Goal: Task Accomplishment & Management: Manage account settings

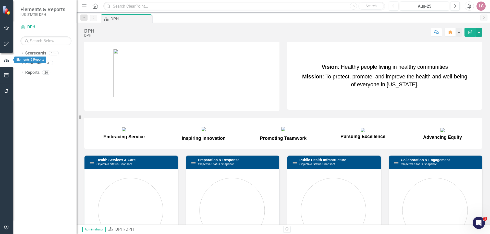
click at [6, 59] on icon "button" at bounding box center [6, 60] width 5 height 4
click at [30, 53] on link "Scorecards" at bounding box center [35, 53] width 21 height 6
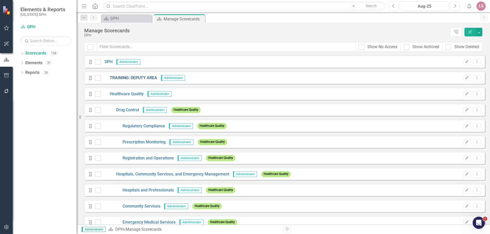
click at [131, 78] on link "TRAINING: DEPUTY AREA" at bounding box center [129, 78] width 56 height 6
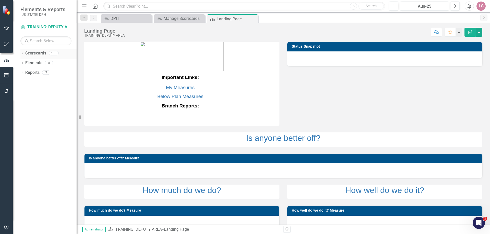
click at [42, 51] on link "Scorecards" at bounding box center [35, 53] width 21 height 6
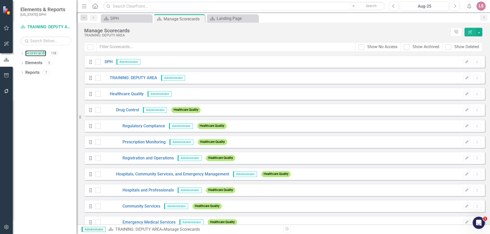
scroll to position [3, 0]
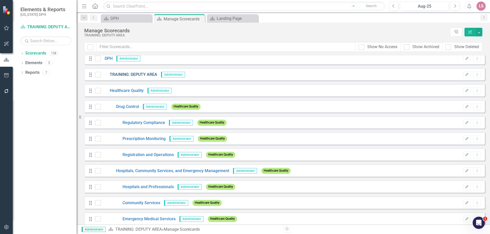
click at [117, 74] on link "TRAINING: DEPUTY AREA" at bounding box center [129, 75] width 56 height 6
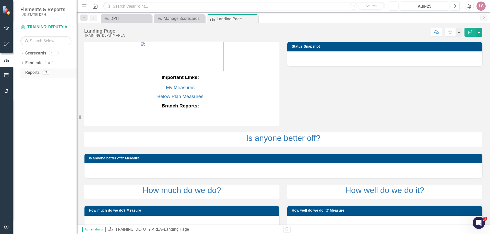
click at [33, 72] on link "Reports" at bounding box center [32, 73] width 14 height 6
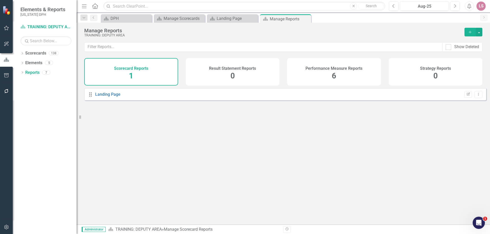
click at [118, 74] on div "Scorecard Reports 1" at bounding box center [131, 72] width 94 height 28
click at [131, 75] on span "1" at bounding box center [131, 75] width 4 height 9
click at [107, 97] on link "Landing Page" at bounding box center [107, 94] width 25 height 5
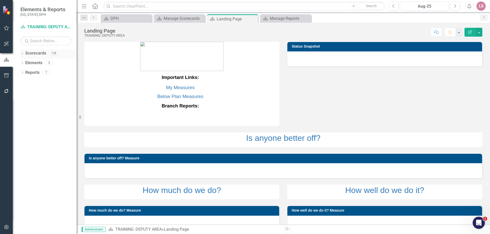
click at [34, 53] on link "Scorecards" at bounding box center [35, 53] width 21 height 6
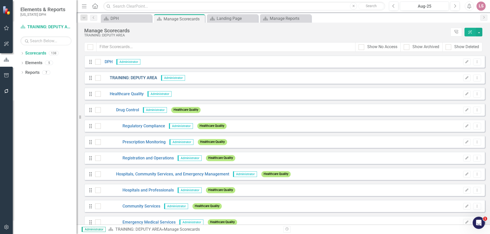
click at [122, 77] on link "TRAINING: DEPUTY AREA" at bounding box center [129, 78] width 56 height 6
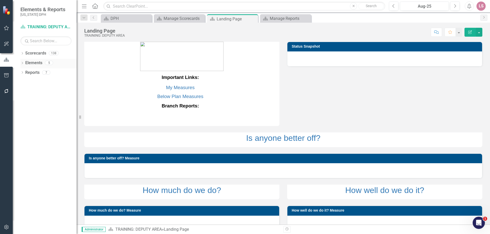
click at [31, 62] on link "Elements" at bounding box center [33, 63] width 17 height 6
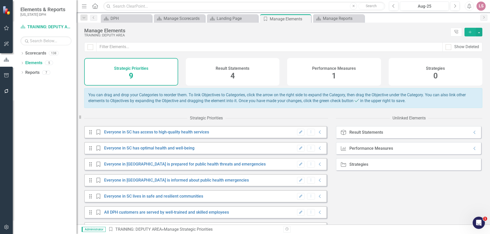
click at [322, 80] on div "Performance Measures 1" at bounding box center [334, 72] width 94 height 28
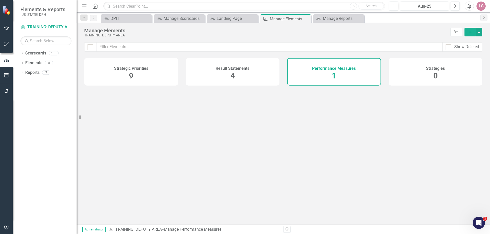
click at [322, 80] on div "Performance Measures 1" at bounding box center [334, 72] width 94 height 28
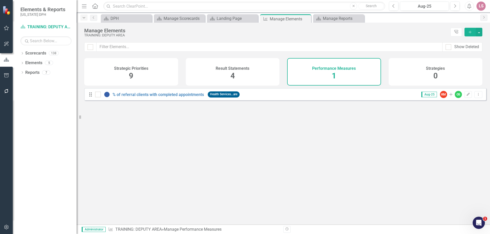
click at [84, 17] on icon "Dropdown" at bounding box center [84, 18] width 5 height 4
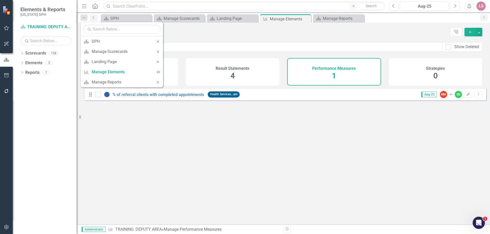
click at [94, 18] on icon "Previous" at bounding box center [94, 17] width 4 height 3
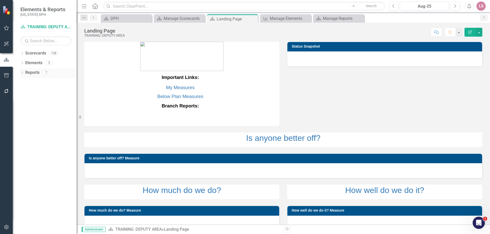
click at [32, 71] on link "Reports" at bounding box center [32, 73] width 14 height 6
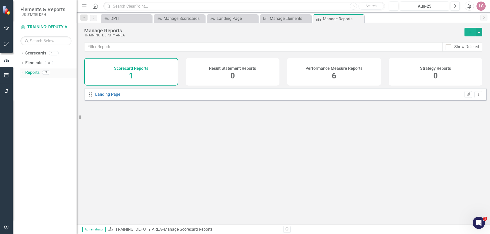
click at [34, 72] on link "Reports" at bounding box center [32, 73] width 14 height 6
click at [340, 77] on div "Performance Measure Reports 6" at bounding box center [334, 72] width 94 height 28
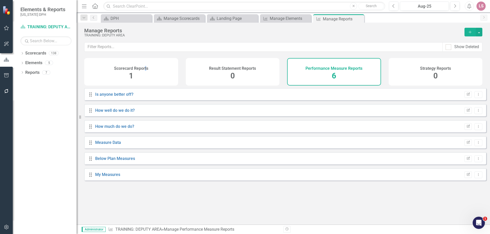
click at [145, 69] on h4 "Scorecard Reports" at bounding box center [131, 68] width 34 height 5
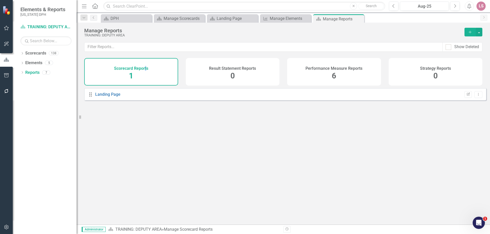
click at [86, 7] on icon "Menu" at bounding box center [84, 5] width 7 height 5
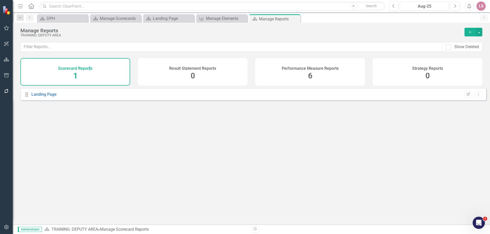
click at [471, 33] on icon "Add" at bounding box center [469, 32] width 5 height 4
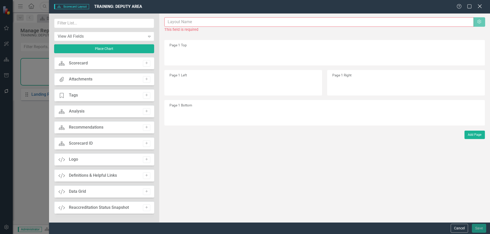
click at [479, 5] on icon "Close" at bounding box center [479, 6] width 6 height 5
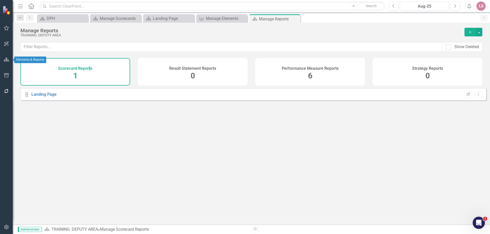
click at [6, 59] on icon "button" at bounding box center [6, 60] width 5 height 4
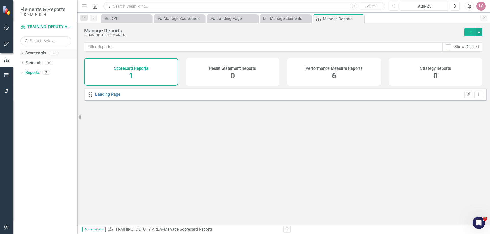
click at [32, 54] on link "Scorecards" at bounding box center [35, 53] width 21 height 6
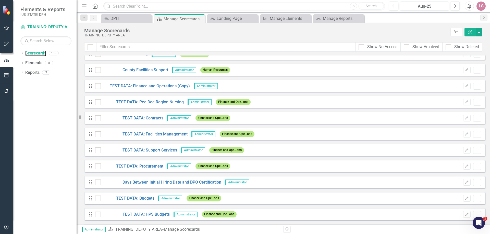
scroll to position [1052, 0]
click at [135, 165] on link "TEST DATA: Procurement" at bounding box center [132, 166] width 62 height 6
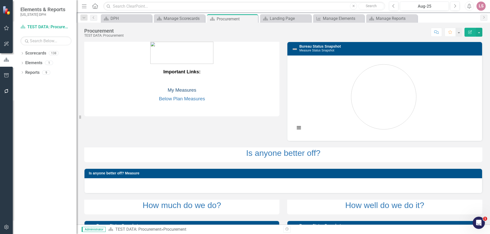
click at [174, 90] on link "My Measures" at bounding box center [182, 89] width 29 height 5
click at [468, 32] on icon "Edit Report" at bounding box center [469, 32] width 5 height 4
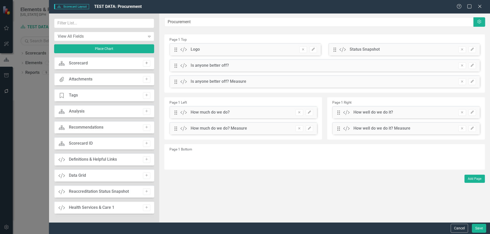
click at [143, 61] on button "Add" at bounding box center [146, 63] width 7 height 7
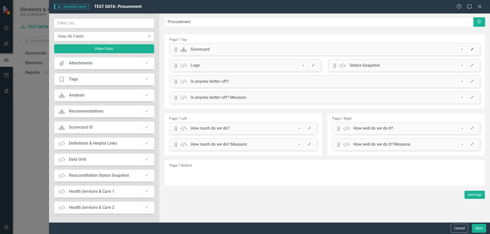
click at [473, 50] on icon "Edit" at bounding box center [472, 49] width 4 height 3
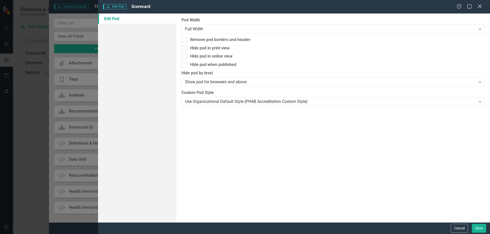
click at [478, 6] on icon "Close" at bounding box center [479, 6] width 6 height 5
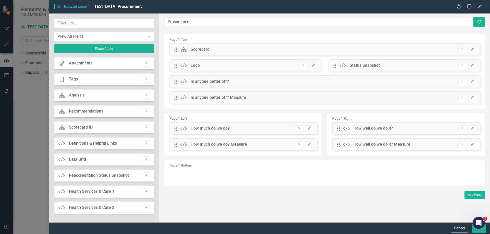
click at [94, 95] on div "Scorecard Analysis Add" at bounding box center [104, 95] width 100 height 12
click at [145, 95] on icon "Add" at bounding box center [147, 95] width 4 height 3
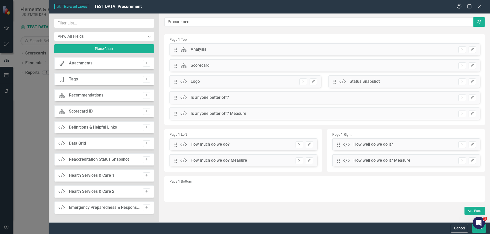
click at [462, 49] on icon "Remove" at bounding box center [462, 49] width 4 height 3
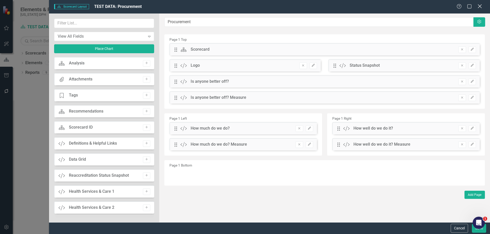
click at [478, 7] on icon "Close" at bounding box center [479, 6] width 6 height 5
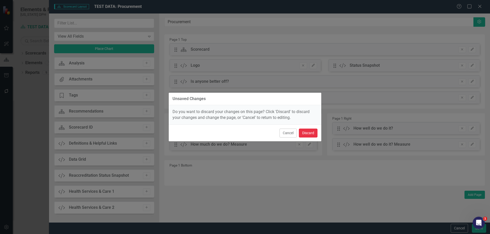
click at [306, 133] on button "Discard" at bounding box center [308, 133] width 19 height 9
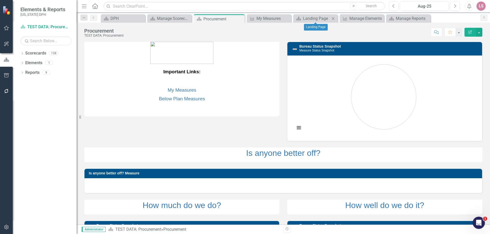
click at [334, 17] on icon "Close" at bounding box center [332, 19] width 5 height 4
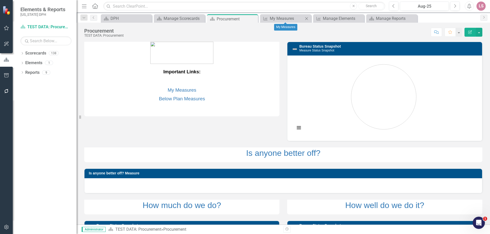
click at [307, 18] on icon "Close" at bounding box center [306, 19] width 5 height 4
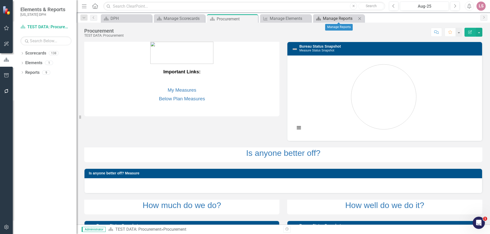
click at [316, 19] on icon "Scorecard" at bounding box center [318, 19] width 5 height 4
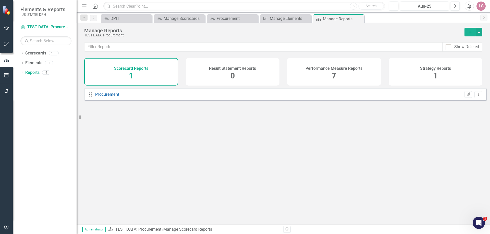
click at [329, 77] on div "Performance Measure Reports 7" at bounding box center [334, 72] width 94 height 28
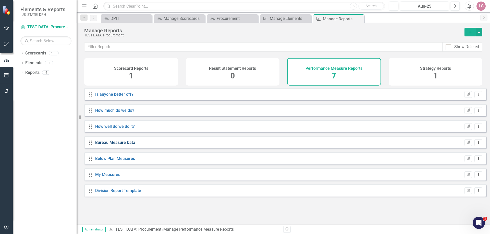
click at [113, 145] on link "Bureau Measure Data" at bounding box center [115, 142] width 40 height 5
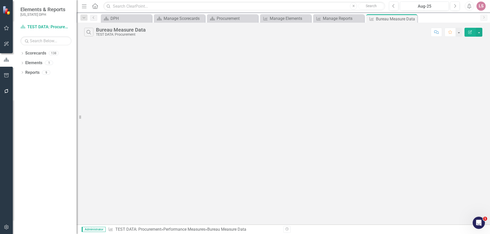
click at [469, 32] on icon "Edit Report" at bounding box center [469, 32] width 5 height 4
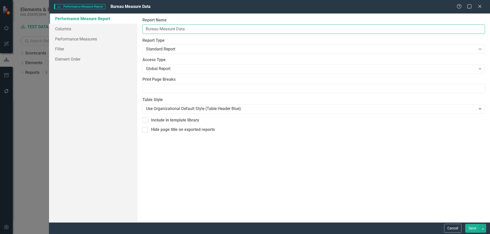
drag, startPoint x: 188, startPoint y: 30, endPoint x: 145, endPoint y: 29, distance: 43.1
click at [145, 29] on input "Bureau Measure Data" at bounding box center [313, 28] width 342 height 9
click at [185, 28] on input "Bureau Measure Data" at bounding box center [313, 28] width 342 height 9
drag, startPoint x: 185, startPoint y: 28, endPoint x: 142, endPoint y: 19, distance: 44.0
click at [141, 22] on div "Report Name Bureau Measure Data Report Type Standard Report Expand Global Repor…" at bounding box center [313, 118] width 352 height 209
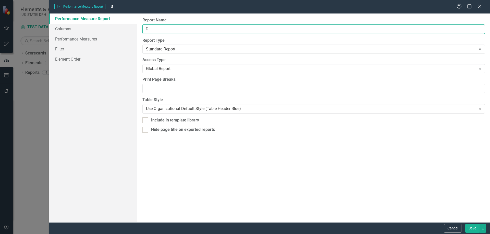
type input "Days Between Initial Hiring Date and DPO Certification"
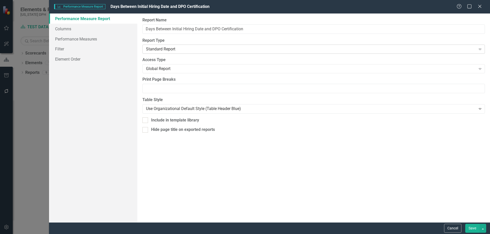
click at [479, 48] on icon "Expand" at bounding box center [479, 49] width 5 height 4
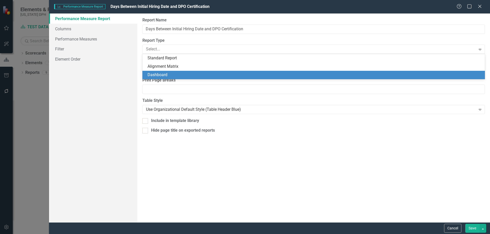
click at [463, 73] on div "Dashboard" at bounding box center [314, 75] width 334 height 6
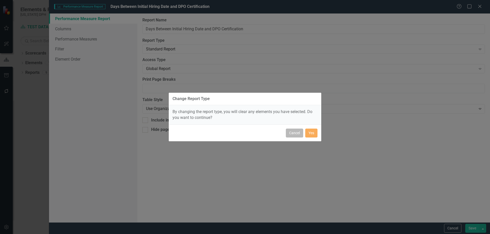
click at [297, 133] on button "Cancel" at bounding box center [294, 133] width 17 height 9
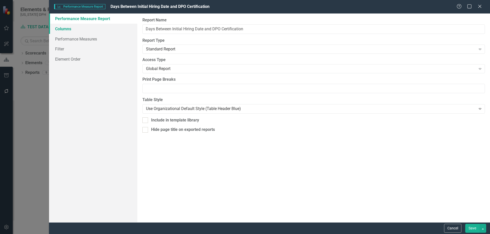
click at [61, 27] on link "Columns" at bounding box center [93, 29] width 88 height 10
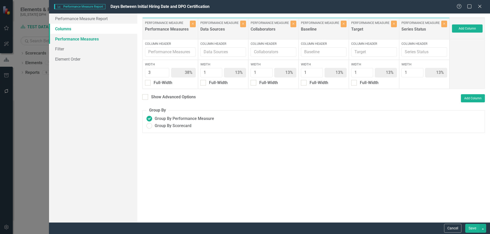
click at [63, 41] on link "Performance Measures" at bounding box center [93, 39] width 88 height 10
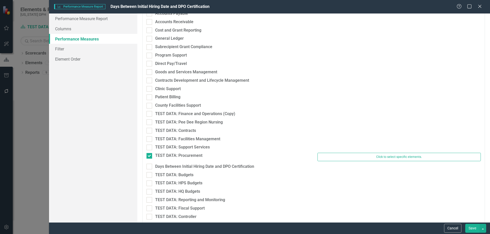
scroll to position [494, 0]
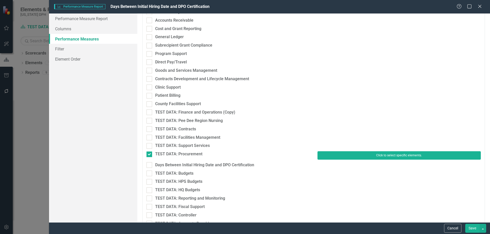
click at [397, 157] on button "Click to select specific elements." at bounding box center [398, 155] width 163 height 8
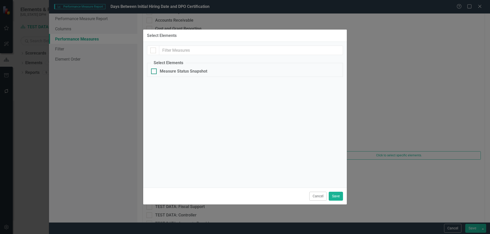
click at [153, 72] on input "Measure Status Snapshot" at bounding box center [152, 70] width 3 height 3
checkbox input "true"
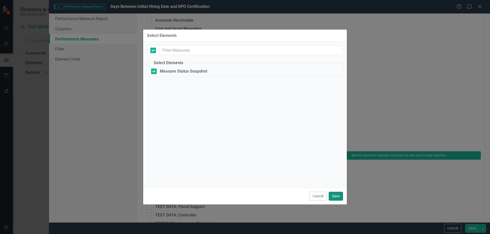
click at [335, 196] on button "Save" at bounding box center [335, 196] width 14 height 9
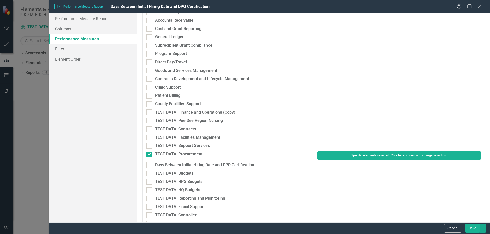
click at [472, 231] on button "Save" at bounding box center [472, 228] width 14 height 9
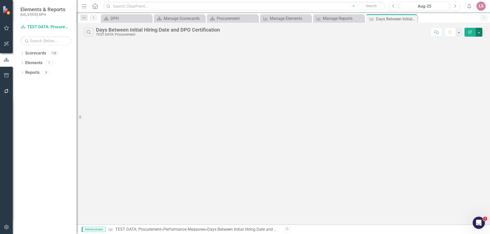
click at [478, 33] on button "button" at bounding box center [478, 32] width 7 height 9
click at [433, 32] on button "Comment" at bounding box center [435, 32] width 11 height 9
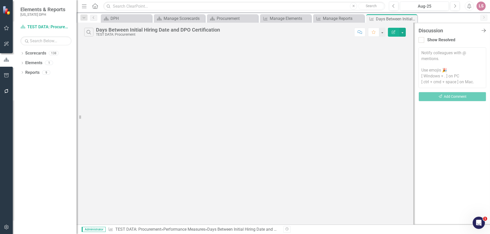
click at [485, 29] on icon "Close Discussion Bar" at bounding box center [483, 30] width 6 height 5
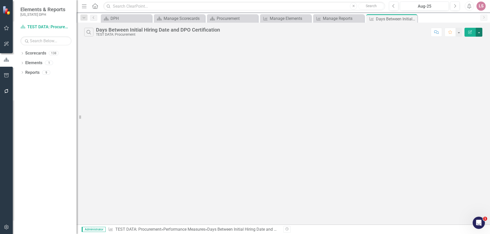
click at [479, 33] on button "button" at bounding box center [478, 32] width 7 height 9
drag, startPoint x: 479, startPoint y: 34, endPoint x: 465, endPoint y: 43, distance: 16.8
click at [465, 43] on div "Elements & Reports South Carolina DPH Scorecard TEST DATA: Procurement Search D…" at bounding box center [245, 117] width 490 height 234
click at [478, 32] on button "button" at bounding box center [478, 32] width 7 height 9
click at [463, 41] on link "Edit Report Edit Report" at bounding box center [461, 41] width 40 height 9
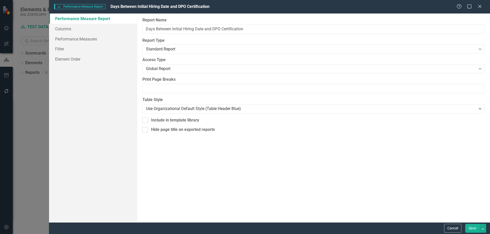
click at [465, 227] on button "Save" at bounding box center [472, 228] width 14 height 9
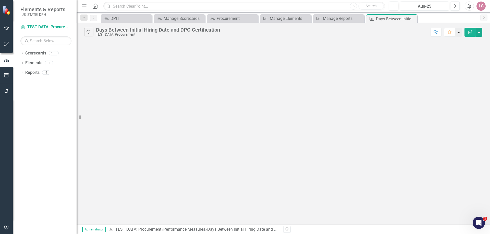
click at [459, 34] on button "button" at bounding box center [458, 32] width 7 height 9
click at [86, 20] on div "Dropdown" at bounding box center [83, 18] width 7 height 6
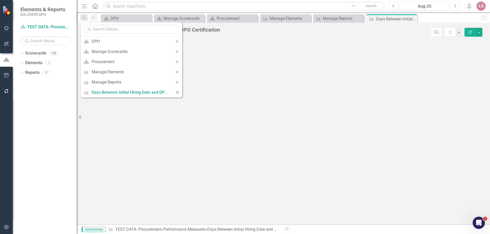
click at [259, 37] on div "Search Days Between Initial Hiring Date and DPO Certification TEST DATA: Procur…" at bounding box center [283, 31] width 413 height 17
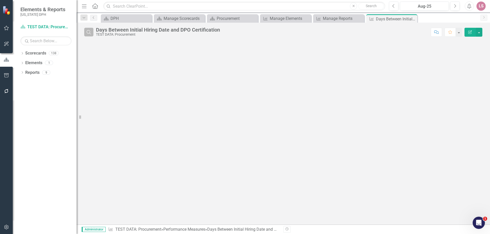
click at [90, 33] on icon "Search" at bounding box center [89, 32] width 6 height 5
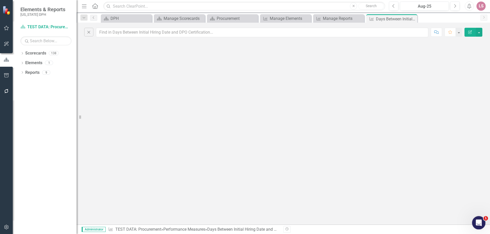
click at [478, 224] on icon "Open Intercom Messenger" at bounding box center [478, 222] width 8 height 8
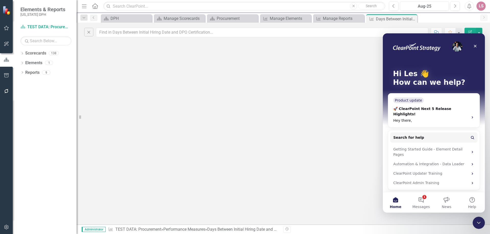
scroll to position [0, 0]
click at [403, 135] on span "Search for help" at bounding box center [408, 137] width 31 height 5
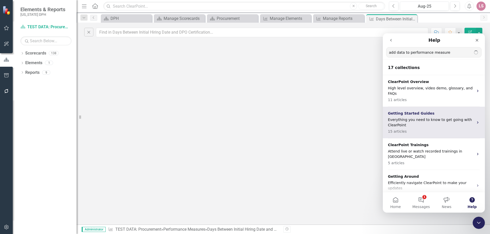
type input "add data to performance measure"
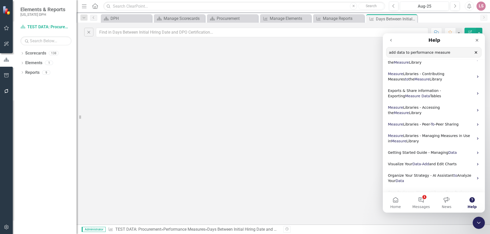
scroll to position [13, 0]
click at [412, 150] on span "Getting Started Guide - Managing" at bounding box center [418, 152] width 60 height 4
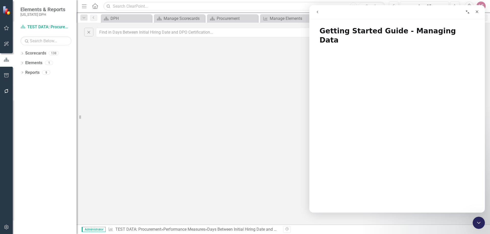
drag, startPoint x: 485, startPoint y: 42, endPoint x: 487, endPoint y: 50, distance: 8.9
click at [487, 50] on div "Close Comment Favorite Edit Report" at bounding box center [283, 124] width 413 height 202
drag, startPoint x: 417, startPoint y: 12, endPoint x: 425, endPoint y: 19, distance: 10.7
click at [425, 19] on div "Getting Started Guide - Managing Data Getting Started Guide - Managing Data Did…" at bounding box center [396, 109] width 175 height 208
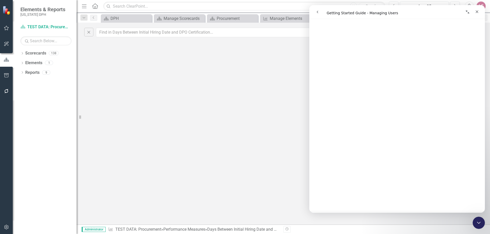
scroll to position [827, 0]
click at [477, 218] on div "Close Intercom Messenger" at bounding box center [478, 222] width 12 height 12
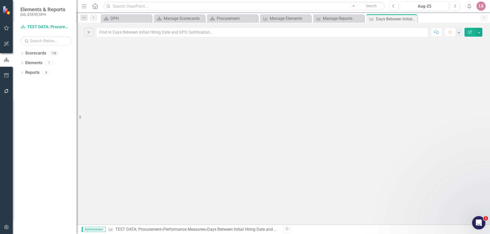
scroll to position [0, 0]
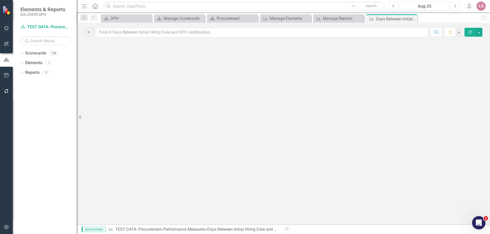
click at [477, 219] on icon "Open Intercom Messenger" at bounding box center [478, 222] width 8 height 8
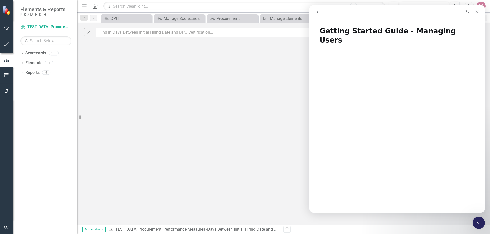
click at [317, 12] on icon "go back" at bounding box center [317, 12] width 4 height 4
click at [317, 13] on icon "go back" at bounding box center [317, 12] width 4 height 4
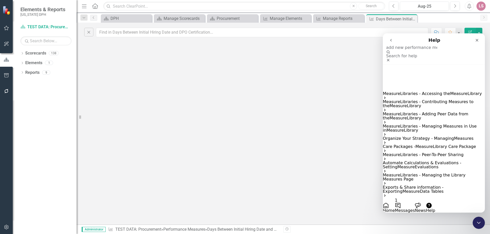
drag, startPoint x: 403, startPoint y: 53, endPoint x: 456, endPoint y: 53, distance: 53.6
click at [437, 50] on input "add new performance measure" at bounding box center [411, 47] width 51 height 5
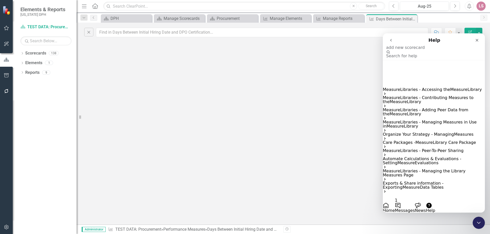
type input "add new scorecard"
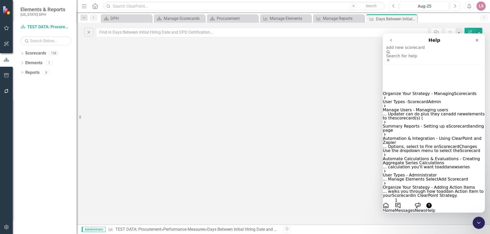
scroll to position [61, 0]
click at [447, 177] on span "Scorecard" at bounding box center [457, 179] width 20 height 5
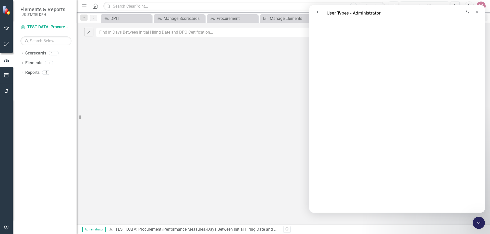
scroll to position [964, 0]
drag, startPoint x: 484, startPoint y: 84, endPoint x: 794, endPoint y: 137, distance: 315.4
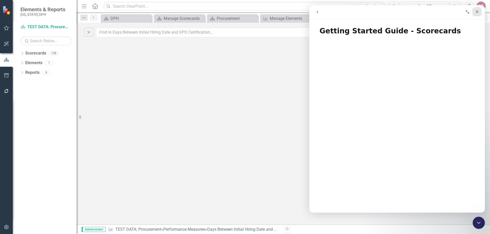
click at [476, 11] on icon "Close" at bounding box center [476, 11] width 3 height 3
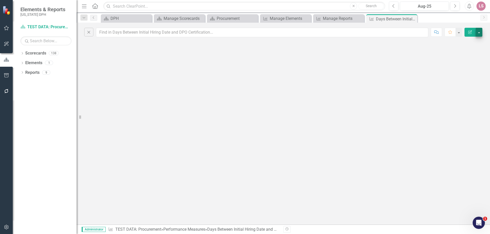
click at [479, 33] on button "button" at bounding box center [478, 32] width 7 height 9
click at [468, 34] on icon "Edit Report" at bounding box center [469, 32] width 5 height 4
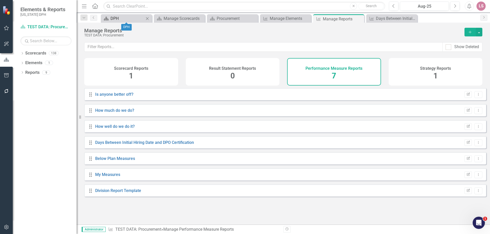
click at [128, 16] on div "DPH" at bounding box center [127, 18] width 34 height 6
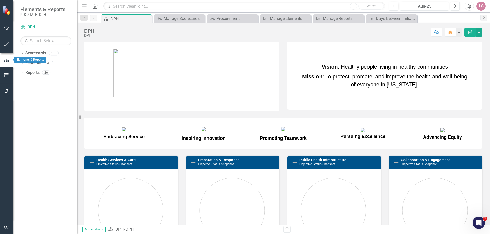
click at [4, 60] on icon "button" at bounding box center [7, 60] width 6 height 5
click at [34, 52] on link "Scorecards" at bounding box center [35, 53] width 21 height 6
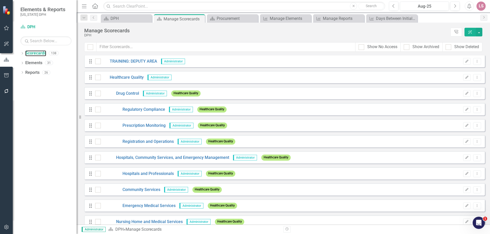
scroll to position [30, 0]
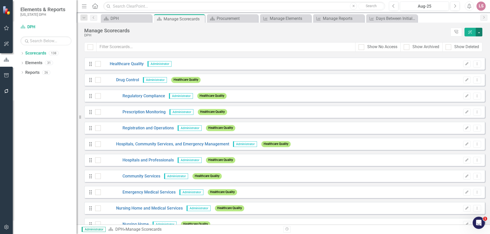
click at [479, 33] on button "button" at bounding box center [478, 32] width 7 height 9
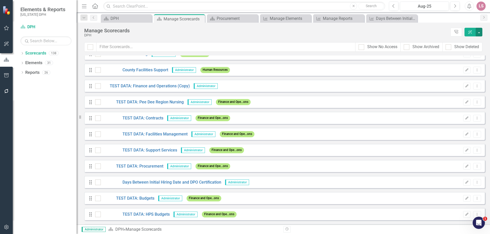
scroll to position [1059, 0]
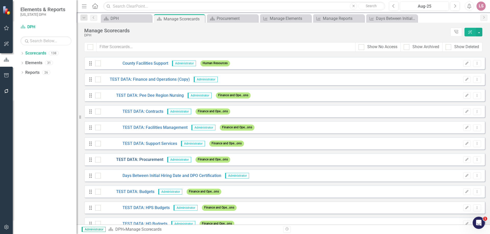
click at [140, 161] on link "TEST DATA: Procurement" at bounding box center [132, 160] width 62 height 6
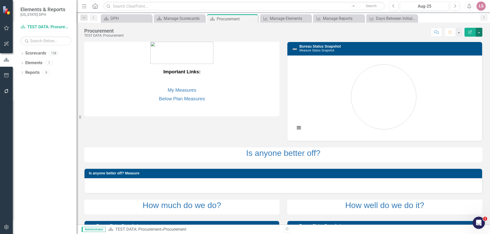
click at [479, 33] on button "button" at bounding box center [478, 32] width 7 height 9
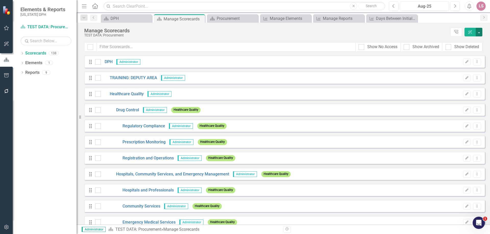
click at [479, 34] on button "button" at bounding box center [478, 32] width 7 height 9
click at [439, 49] on link "Add Add Scorecard" at bounding box center [455, 51] width 53 height 9
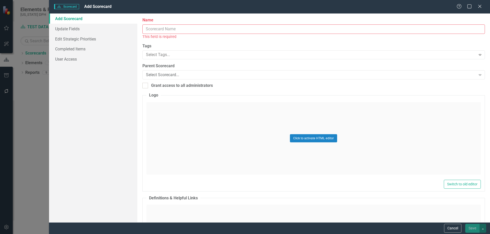
click at [162, 29] on input "Name" at bounding box center [313, 28] width 342 height 9
type input "Days Between Initial Hiring Date and DPO Certification"
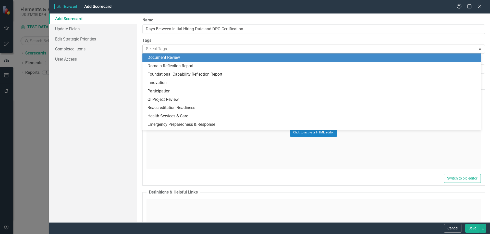
click at [477, 48] on icon "Expand" at bounding box center [479, 49] width 5 height 4
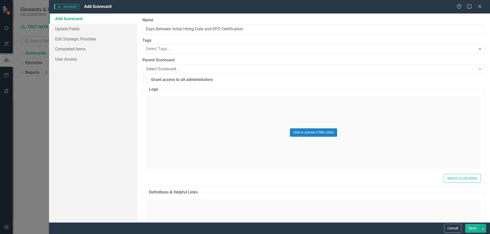
click at [343, 37] on div "Name Days Between Initial Hiring Date and DPO Certification Tags Select Tags...…" at bounding box center [313, 118] width 352 height 209
click at [189, 68] on div "Select Scorecard..." at bounding box center [311, 69] width 330 height 6
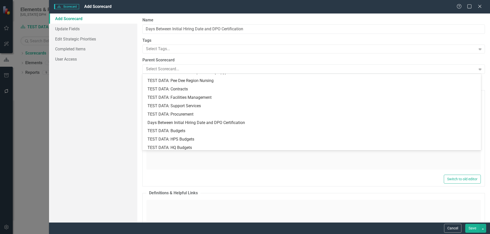
scroll to position [587, 0]
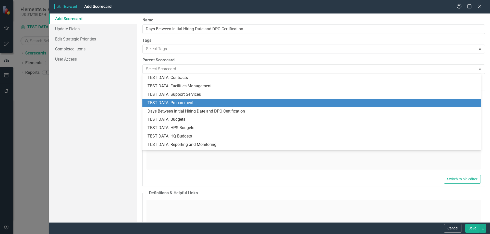
click at [213, 103] on div "TEST DATA: Procurement" at bounding box center [312, 103] width 330 height 6
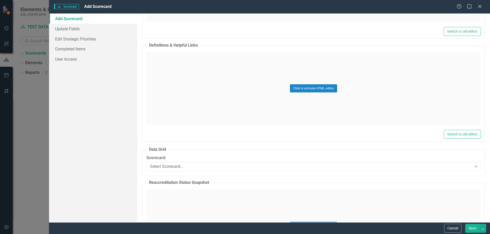
scroll to position [143, 0]
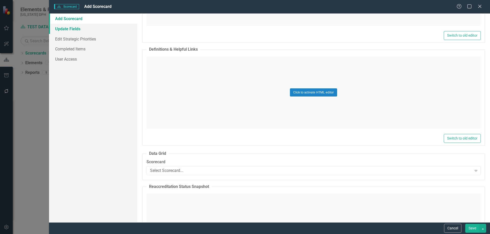
click at [62, 28] on link "Update Fields" at bounding box center [93, 29] width 88 height 10
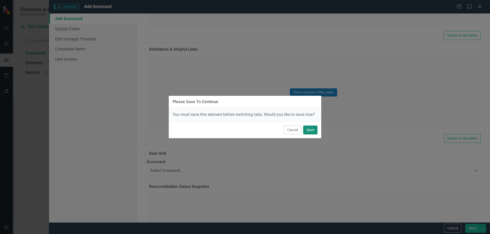
click at [309, 130] on button "Save" at bounding box center [310, 130] width 14 height 9
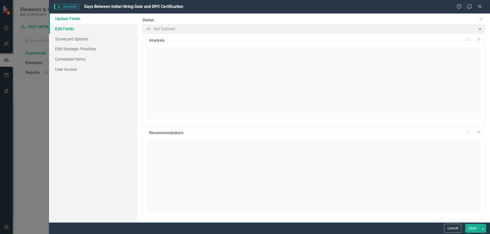
click at [63, 30] on link "Edit Fields" at bounding box center [93, 29] width 88 height 10
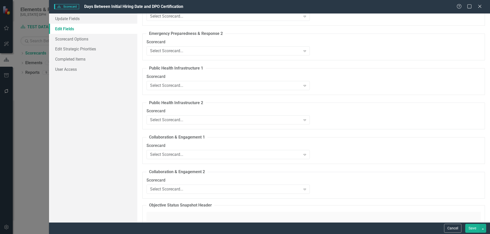
scroll to position [538, 0]
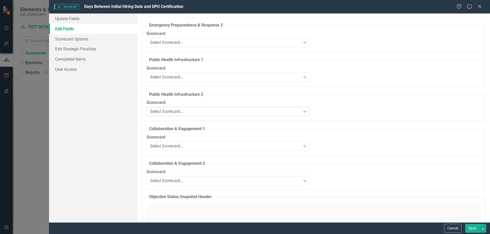
click at [303, 111] on icon "Expand" at bounding box center [304, 112] width 5 height 4
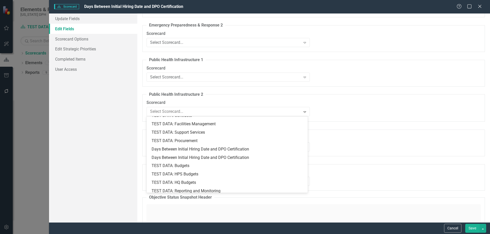
scroll to position [590, 0]
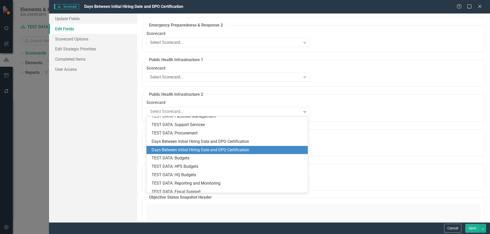
click at [216, 149] on div "Days Between Initial Hiring Date and DPO Certification" at bounding box center [227, 150] width 153 height 6
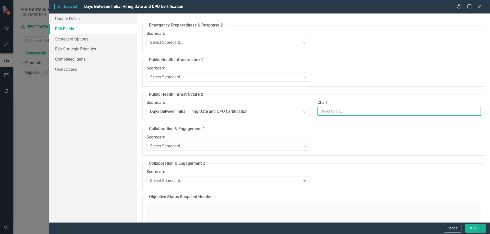
click at [474, 112] on input "Chart" at bounding box center [398, 111] width 163 height 9
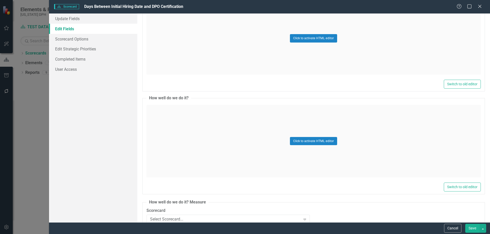
scroll to position [1427, 0]
click at [224, 128] on div "Click to activate HTML editor" at bounding box center [313, 141] width 334 height 73
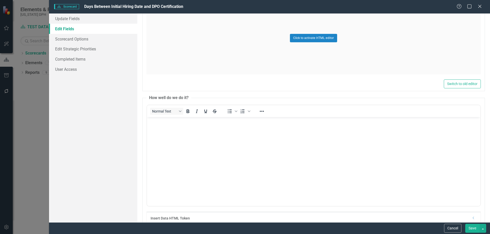
scroll to position [0, 0]
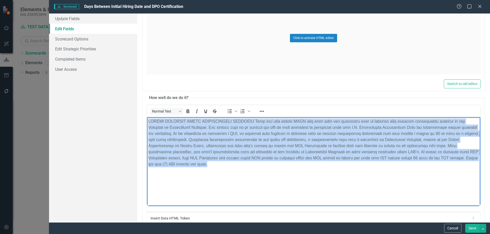
drag, startPoint x: 149, startPoint y: 120, endPoint x: 262, endPoint y: 179, distance: 127.2
click at [262, 179] on body "Rich Text Area. Press ALT-0 for help." at bounding box center [313, 155] width 333 height 77
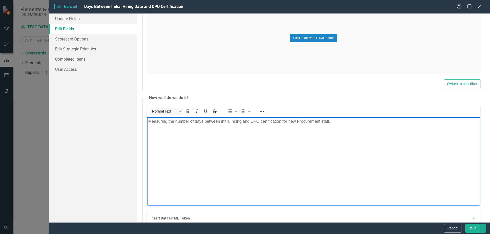
click at [241, 194] on html "Measuring the number of days between initial hiring and DPO certification for n…" at bounding box center [313, 155] width 333 height 77
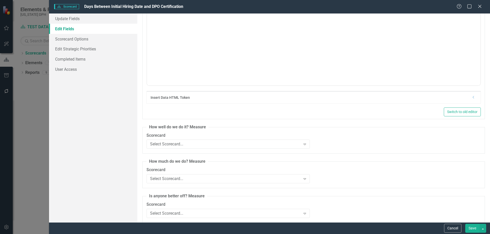
scroll to position [1552, 0]
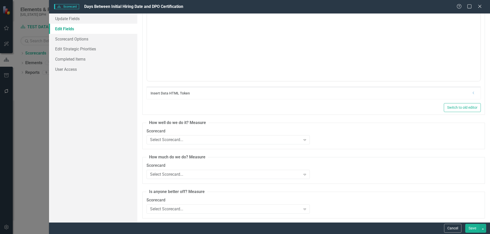
click at [468, 227] on button "Save" at bounding box center [472, 228] width 14 height 9
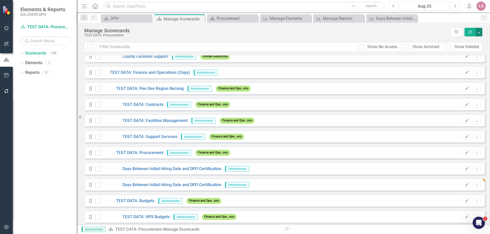
scroll to position [1069, 0]
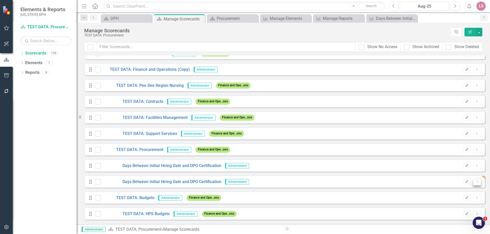
click at [475, 181] on icon "Dropdown Menu" at bounding box center [477, 181] width 4 height 3
click at [438, 191] on link "Edit Edit Scorecard" at bounding box center [448, 190] width 56 height 9
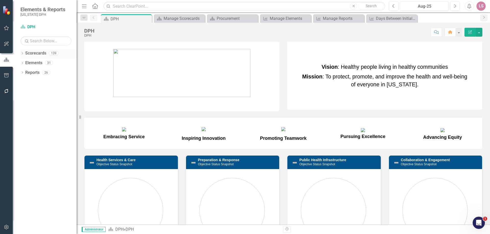
click at [35, 54] on link "Scorecards" at bounding box center [35, 53] width 21 height 6
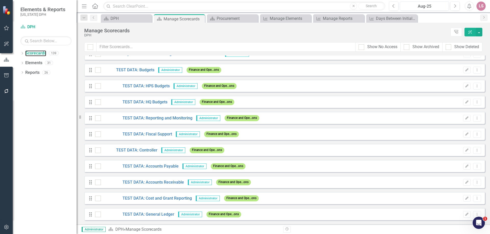
scroll to position [1203, 0]
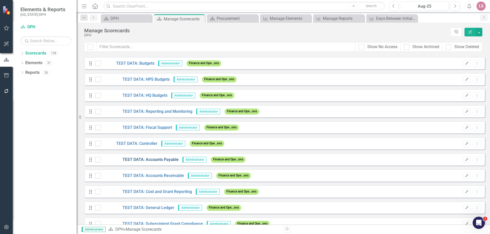
click at [148, 160] on link "TEST DATA: Accounts Payable" at bounding box center [140, 160] width 78 height 6
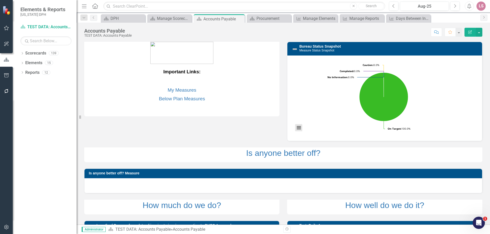
click at [298, 128] on button "View chart menu, Chart" at bounding box center [298, 127] width 7 height 7
click at [479, 30] on button "button" at bounding box center [478, 32] width 7 height 9
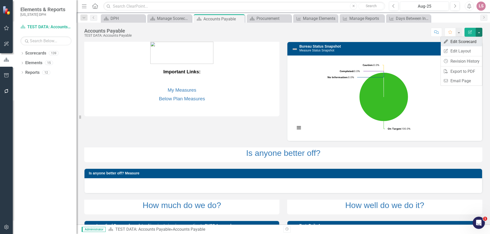
click at [469, 40] on link "Edit Edit Scorecard" at bounding box center [460, 41] width 41 height 9
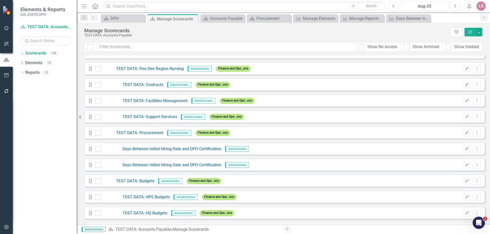
scroll to position [1089, 0]
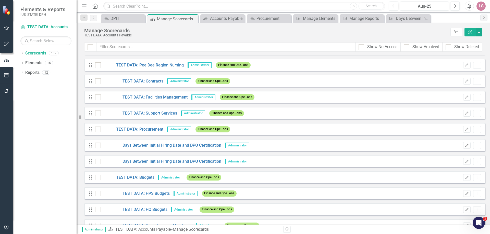
click at [465, 146] on icon "Edit" at bounding box center [467, 145] width 4 height 3
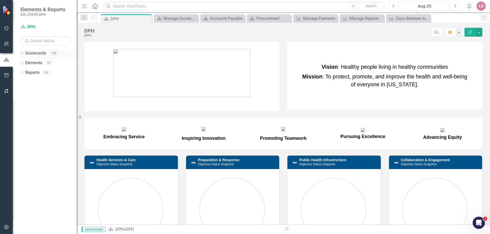
click at [35, 52] on link "Scorecards" at bounding box center [35, 53] width 21 height 6
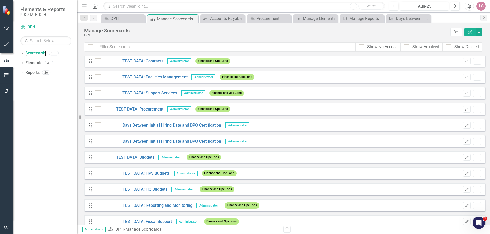
scroll to position [1113, 0]
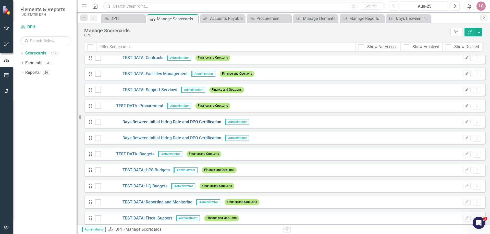
click at [149, 122] on link "Days Between Initial Hiring Date and DPO Certification" at bounding box center [161, 122] width 120 height 6
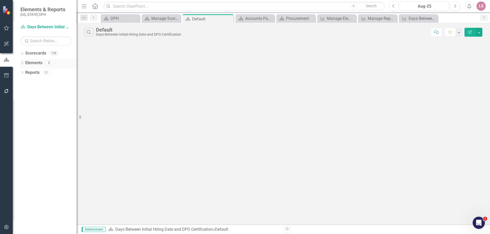
click at [32, 60] on div "Elements" at bounding box center [33, 63] width 17 height 8
click at [4, 60] on icon "button" at bounding box center [6, 60] width 5 height 4
click at [31, 52] on link "Scorecards" at bounding box center [35, 53] width 21 height 6
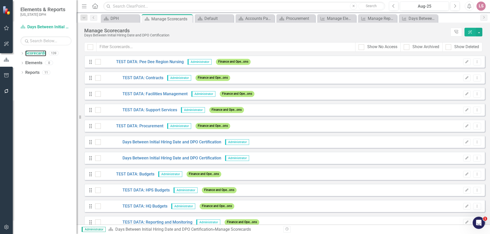
scroll to position [1099, 0]
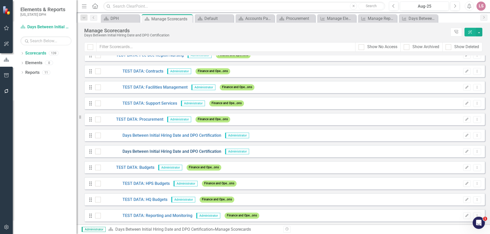
click at [158, 150] on link "Days Between Initial Hiring Date and DPO Certification" at bounding box center [161, 152] width 120 height 6
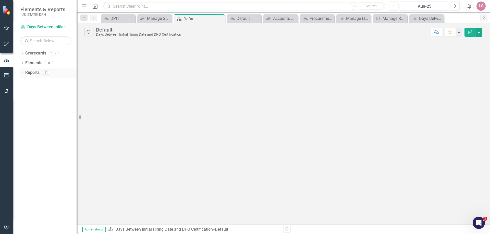
click at [29, 72] on link "Reports" at bounding box center [32, 73] width 14 height 6
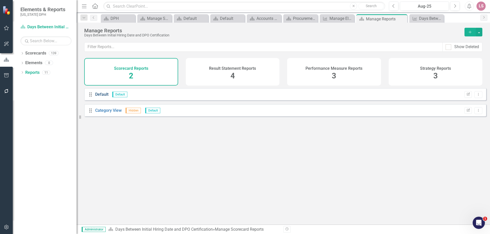
click at [104, 97] on link "Default" at bounding box center [101, 94] width 13 height 5
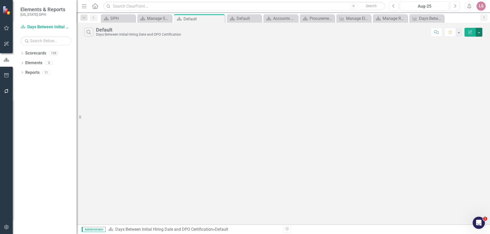
click at [479, 33] on button "button" at bounding box center [478, 32] width 7 height 9
click at [29, 52] on link "Scorecards" at bounding box center [35, 53] width 21 height 6
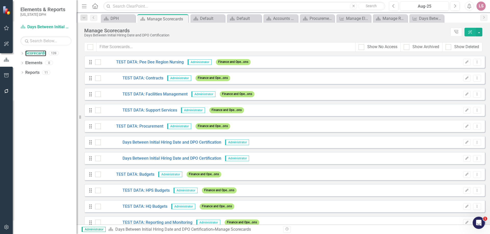
scroll to position [1086, 0]
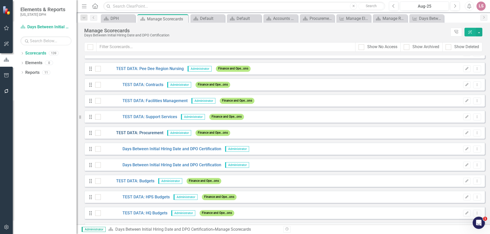
click at [133, 131] on link "TEST DATA: Procurement" at bounding box center [132, 133] width 62 height 6
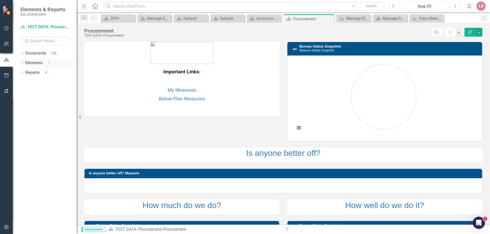
click at [28, 61] on link "Elements" at bounding box center [33, 63] width 17 height 6
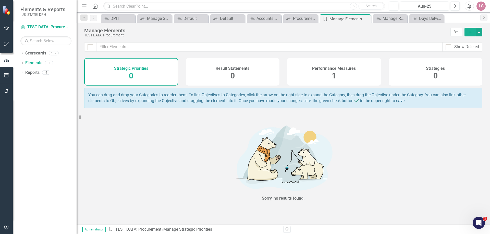
click at [330, 74] on div "Performance Measures 1" at bounding box center [334, 72] width 94 height 28
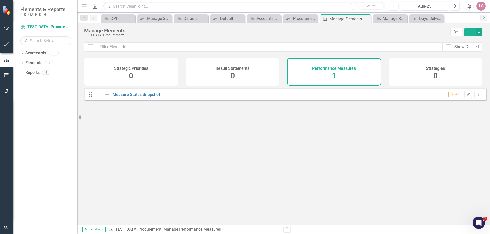
click at [298, 69] on div "Performance Measures 1" at bounding box center [334, 72] width 94 height 28
drag, startPoint x: 478, startPoint y: 32, endPoint x: 468, endPoint y: 31, distance: 10.2
click at [468, 31] on div "Add" at bounding box center [472, 32] width 20 height 9
click at [468, 31] on icon "Add" at bounding box center [469, 32] width 5 height 4
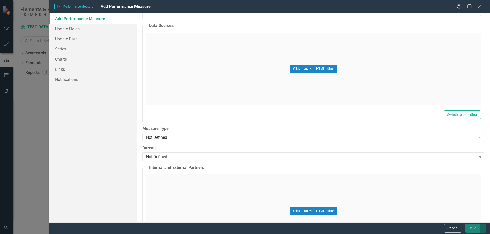
scroll to position [358, 0]
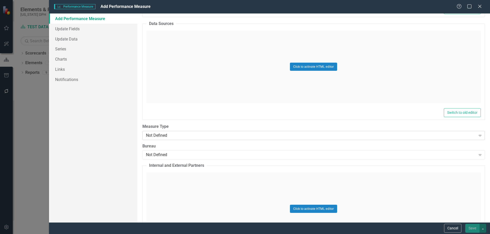
click at [477, 135] on icon "Expand" at bounding box center [479, 136] width 5 height 4
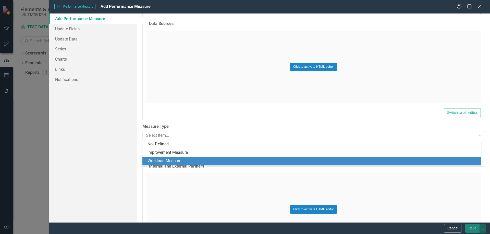
click at [462, 163] on div "Workload Measure" at bounding box center [312, 161] width 330 height 6
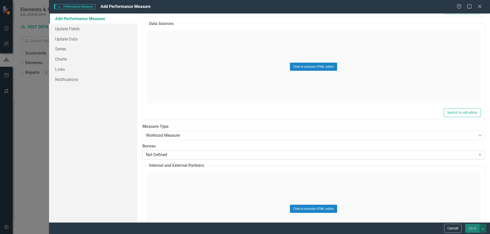
click at [477, 156] on icon "Expand" at bounding box center [479, 155] width 5 height 4
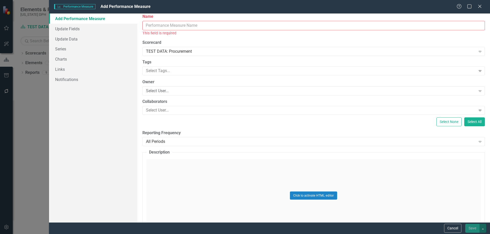
scroll to position [0, 0]
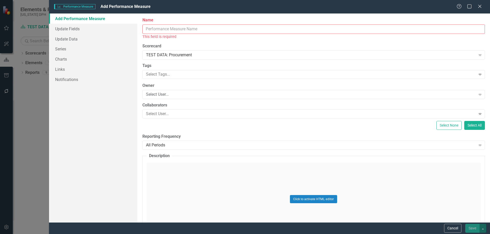
click at [162, 29] on input "Name" at bounding box center [313, 28] width 342 height 9
type input "Days Between Initial Hiring Date and DPO Certification"
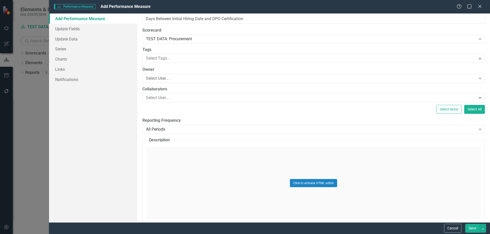
scroll to position [11, 0]
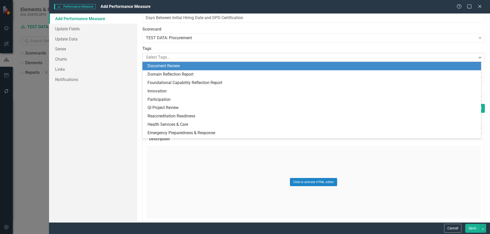
click at [477, 58] on icon "Expand" at bounding box center [479, 58] width 5 height 4
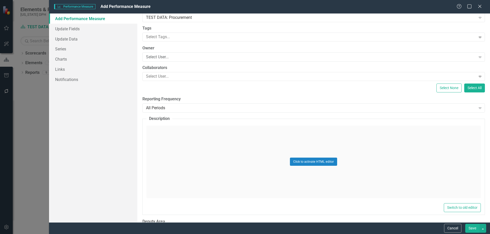
scroll to position [41, 0]
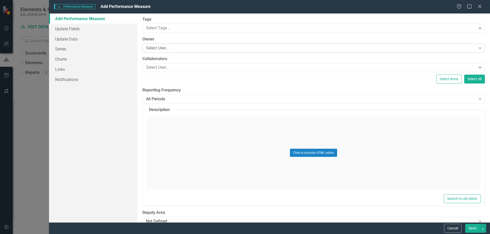
click at [477, 48] on icon "Expand" at bounding box center [479, 48] width 5 height 4
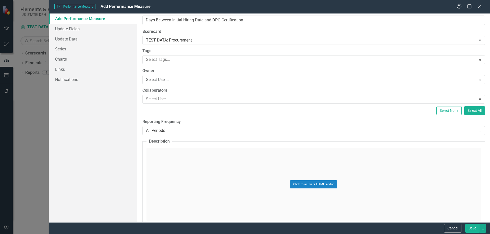
scroll to position [0, 0]
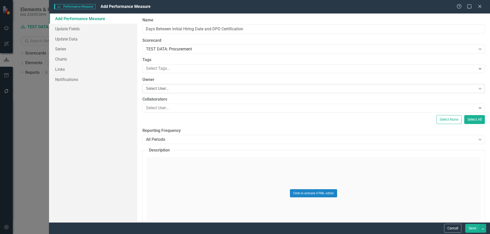
click at [477, 88] on icon "Expand" at bounding box center [479, 89] width 5 height 4
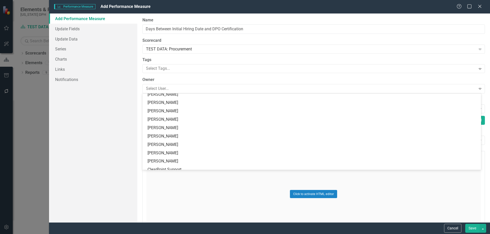
scroll to position [1615, 0]
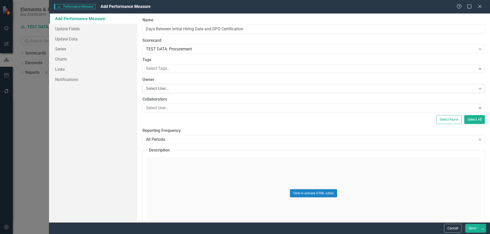
click at [477, 88] on icon "Expand" at bounding box center [479, 89] width 5 height 4
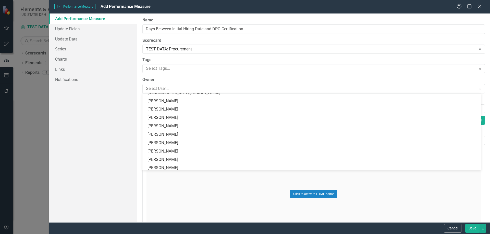
scroll to position [1608, 0]
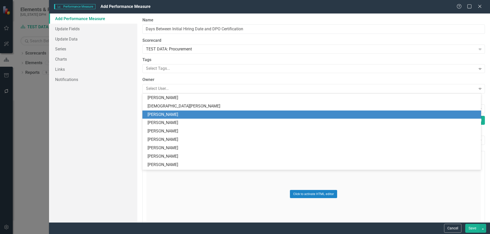
click at [156, 113] on div "[PERSON_NAME]" at bounding box center [312, 115] width 330 height 6
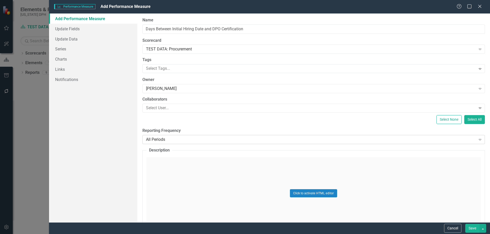
click at [478, 139] on icon at bounding box center [479, 140] width 3 height 2
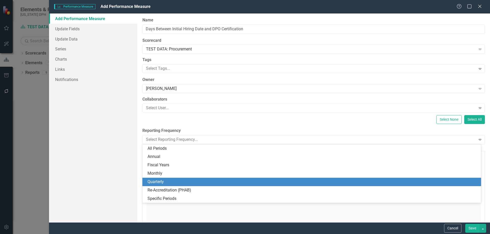
click at [455, 181] on div "Quarterly" at bounding box center [312, 182] width 330 height 6
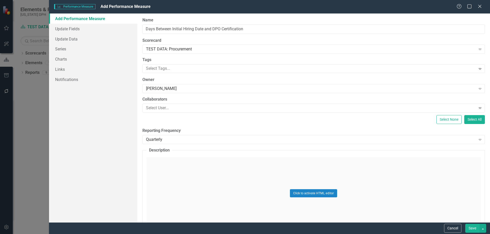
click at [162, 169] on div "Click to activate HTML editor" at bounding box center [313, 193] width 334 height 73
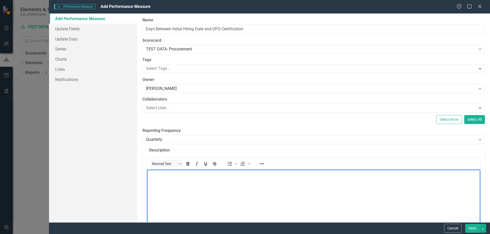
click at [159, 177] on body "Rich Text Area. Press ALT-0 for help." at bounding box center [313, 208] width 333 height 77
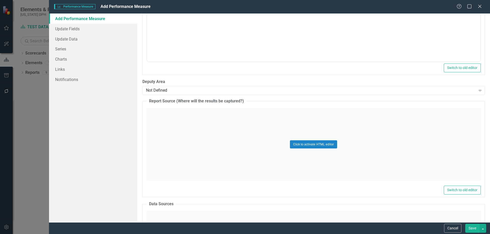
scroll to position [197, 0]
click at [478, 90] on icon "Expand" at bounding box center [479, 90] width 5 height 4
click at [478, 91] on icon at bounding box center [479, 91] width 3 height 2
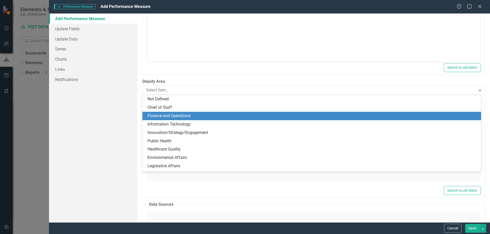
click at [387, 116] on div "Finance and Operations" at bounding box center [312, 116] width 330 height 6
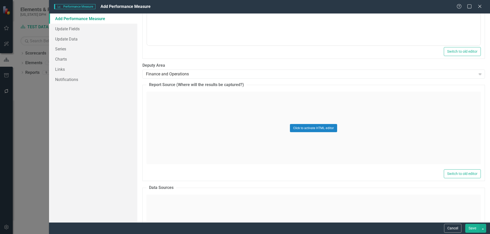
scroll to position [216, 0]
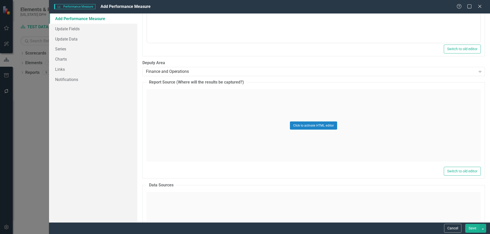
click at [152, 94] on div "Click to activate HTML editor" at bounding box center [313, 125] width 334 height 73
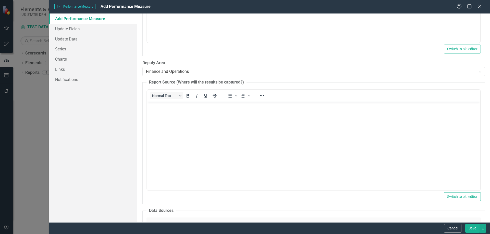
scroll to position [0, 0]
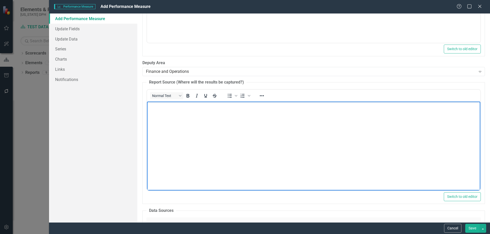
click at [153, 111] on body "Rich Text Area. Press ALT-0 for help." at bounding box center [313, 140] width 333 height 77
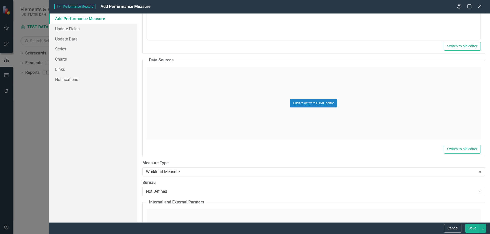
scroll to position [368, 0]
click at [160, 72] on div "Click to activate HTML editor" at bounding box center [313, 102] width 334 height 73
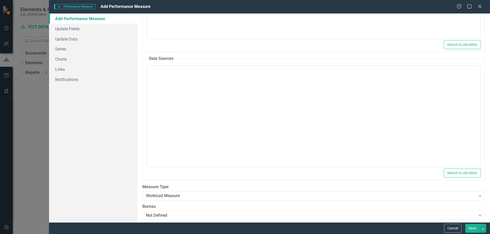
scroll to position [0, 0]
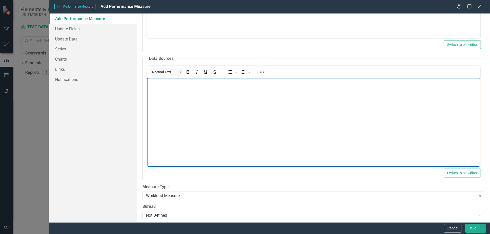
click at [157, 85] on p "Rich Text Area. Press ALT-0 for help." at bounding box center [313, 82] width 331 height 6
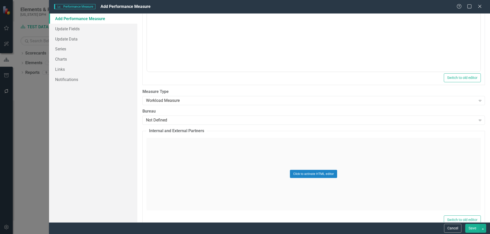
scroll to position [465, 0]
click at [477, 118] on icon "Expand" at bounding box center [479, 119] width 5 height 4
click at [361, 71] on fieldset "Data Sources Normal Text To open the popup, press Shift+Enter To open the popup…" at bounding box center [313, 21] width 342 height 125
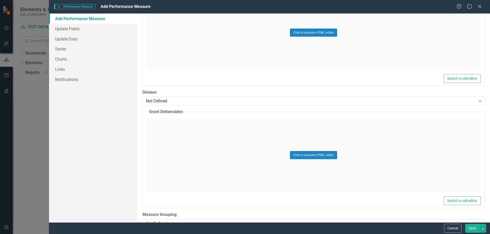
scroll to position [712, 0]
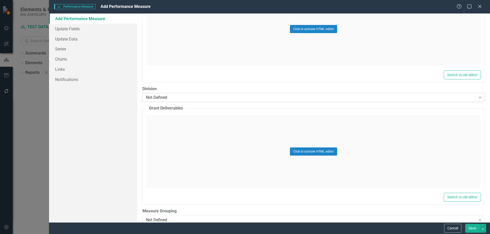
click at [480, 97] on div "Expand" at bounding box center [479, 98] width 9 height 8
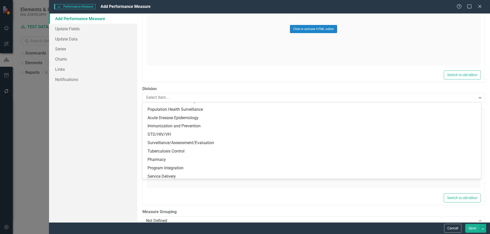
scroll to position [451, 0]
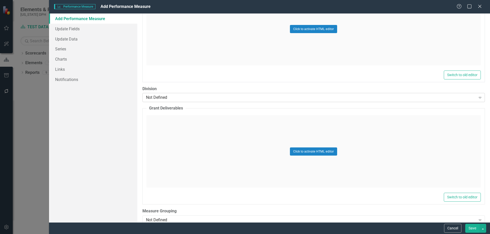
click at [477, 97] on icon "Expand" at bounding box center [479, 98] width 5 height 4
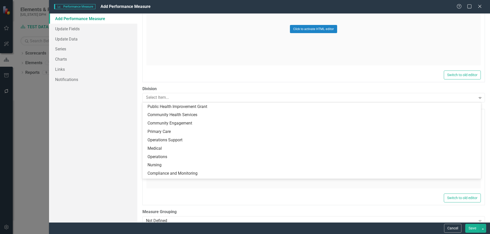
scroll to position [0, 0]
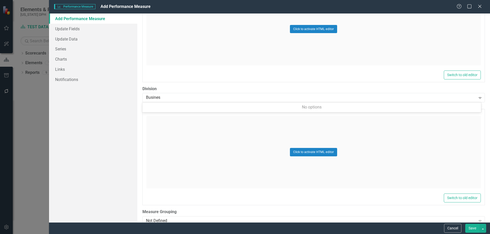
type input "Business"
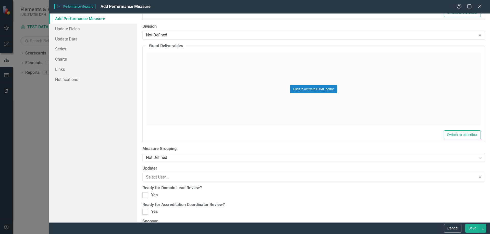
scroll to position [794, 0]
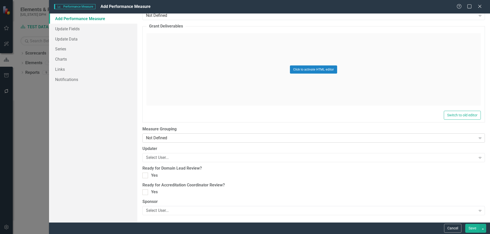
click at [478, 139] on icon at bounding box center [479, 139] width 3 height 2
click at [478, 138] on icon at bounding box center [479, 139] width 3 height 2
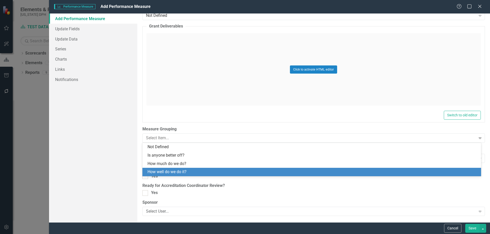
click at [419, 172] on div "How well do we do it?" at bounding box center [312, 172] width 330 height 6
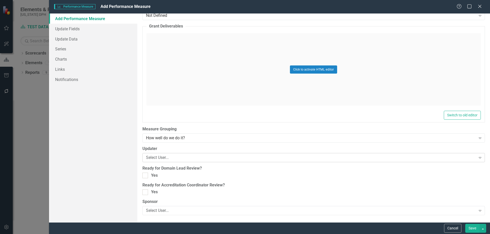
click at [478, 157] on icon "Expand" at bounding box center [479, 158] width 5 height 4
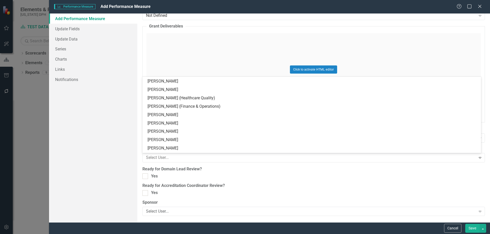
scroll to position [317, 0]
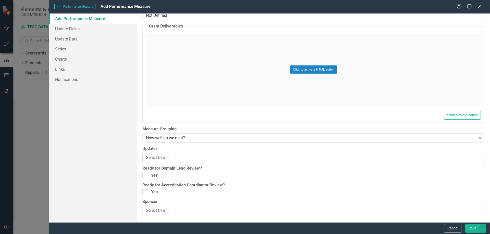
click at [478, 158] on icon "Expand" at bounding box center [479, 158] width 5 height 4
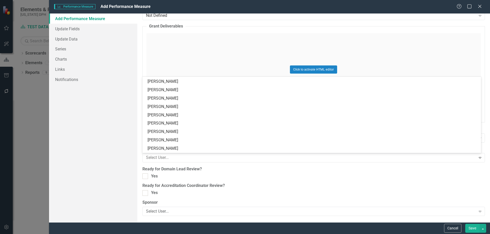
scroll to position [1561, 0]
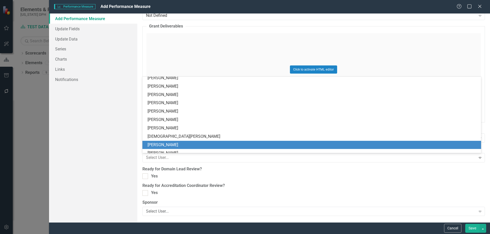
click at [440, 145] on div "[PERSON_NAME]" at bounding box center [312, 145] width 330 height 6
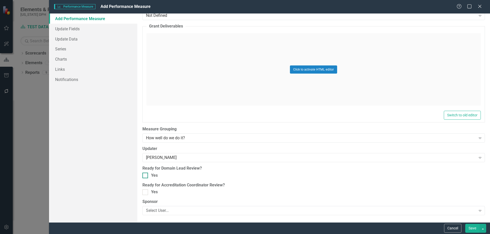
click at [147, 177] on div at bounding box center [145, 176] width 6 height 6
click at [146, 176] on input "Yes" at bounding box center [143, 174] width 3 height 3
checkbox input "true"
click at [145, 191] on input "Yes" at bounding box center [143, 191] width 3 height 3
checkbox input "true"
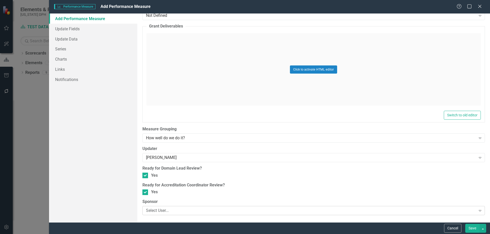
click at [478, 212] on icon "Expand" at bounding box center [479, 211] width 5 height 4
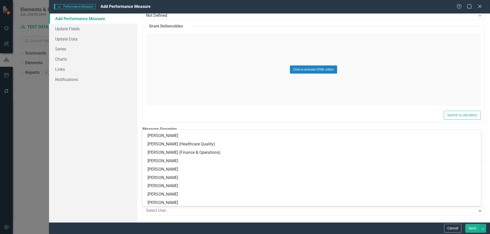
scroll to position [331, 0]
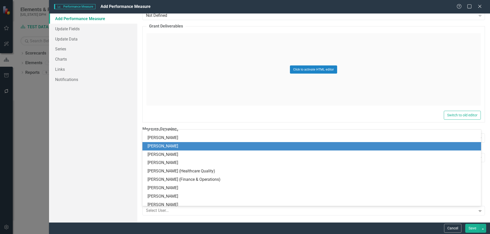
click at [326, 148] on div "[PERSON_NAME]" at bounding box center [312, 147] width 330 height 6
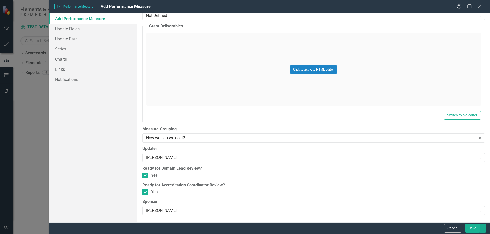
click at [470, 229] on button "Save" at bounding box center [472, 228] width 14 height 9
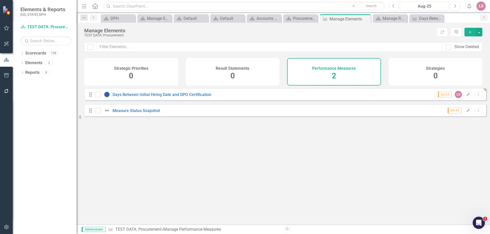
click at [439, 97] on span "Q4-25" at bounding box center [445, 95] width 14 height 6
click at [464, 98] on button "Edit" at bounding box center [467, 94] width 7 height 7
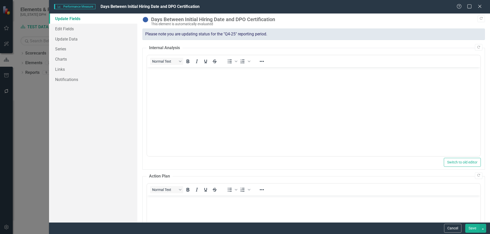
scroll to position [0, 0]
click at [67, 36] on link "Update Data" at bounding box center [93, 39] width 88 height 10
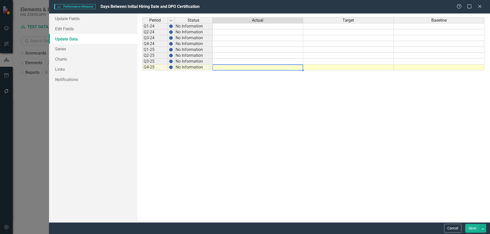
click at [257, 68] on td at bounding box center [257, 68] width 91 height 6
type textarea "8"
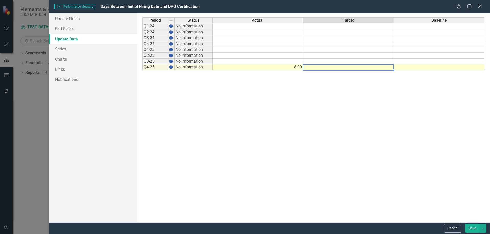
click at [333, 68] on td at bounding box center [348, 68] width 91 height 6
type textarea "30"
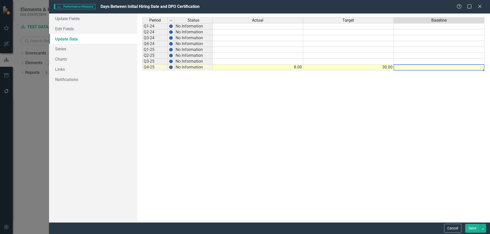
click at [429, 67] on td at bounding box center [438, 68] width 91 height 6
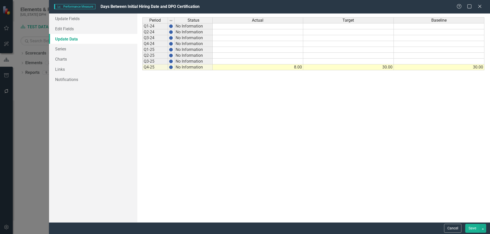
click at [297, 138] on div "Period Status Actual Target Baseline Q1-24 No Information Q2-24 No Information …" at bounding box center [313, 117] width 342 height 201
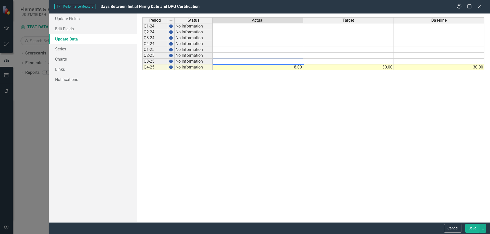
click at [239, 61] on td at bounding box center [257, 62] width 91 height 6
type textarea "16"
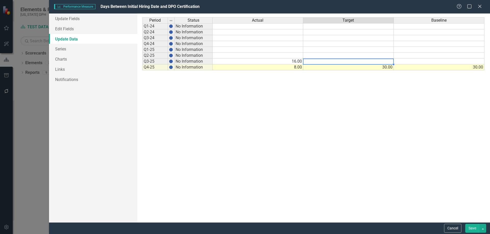
click at [327, 61] on td at bounding box center [348, 62] width 91 height 6
type textarea "30"
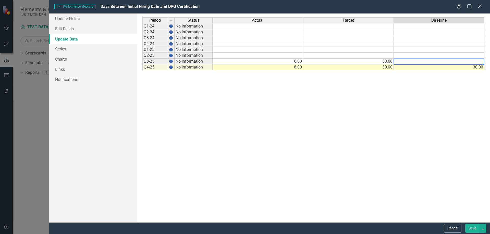
click at [431, 62] on td at bounding box center [438, 62] width 91 height 6
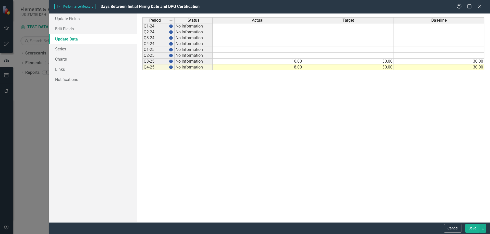
drag, startPoint x: 338, startPoint y: 97, endPoint x: 336, endPoint y: 95, distance: 3.1
click at [338, 97] on div "Period Status Actual Target Baseline Q1-24 No Information Q2-24 No Information …" at bounding box center [313, 117] width 342 height 201
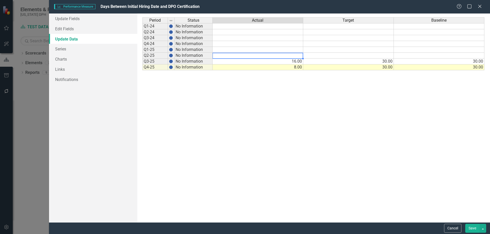
click at [290, 54] on td at bounding box center [257, 56] width 91 height 6
type textarea "46"
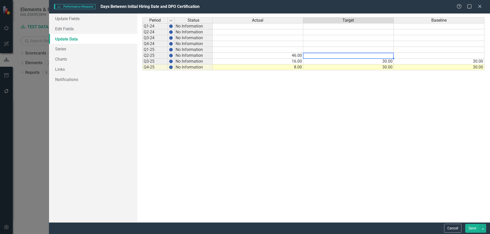
click at [365, 55] on td at bounding box center [348, 56] width 91 height 6
type textarea "30"
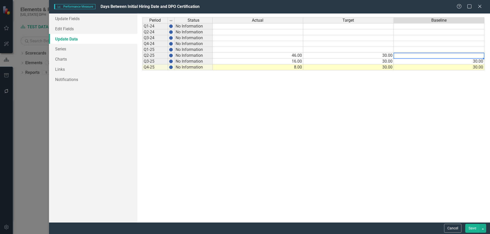
click at [447, 56] on td at bounding box center [438, 56] width 91 height 6
click at [332, 98] on div "Period Status Actual Target Baseline Q1-24 No Information Q2-24 No Information …" at bounding box center [313, 117] width 342 height 201
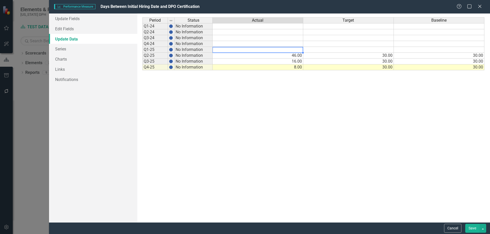
click at [289, 49] on td at bounding box center [257, 50] width 91 height 6
type textarea "15"
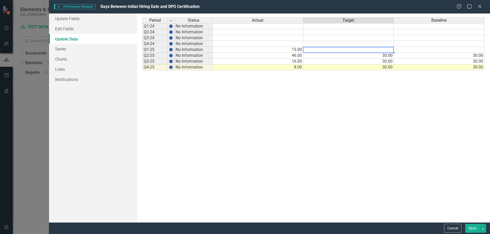
click at [356, 51] on td at bounding box center [348, 50] width 91 height 6
type textarea "30"
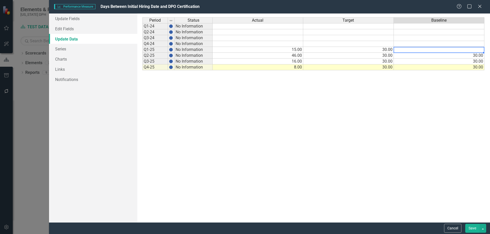
click at [466, 51] on td at bounding box center [438, 50] width 91 height 6
type textarea "30"
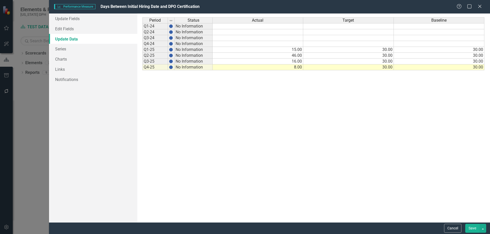
click at [218, 108] on div "Period Status Actual Target Baseline Q1-24 No Information Q2-24 No Information …" at bounding box center [313, 117] width 342 height 201
click at [473, 231] on button "Save" at bounding box center [472, 228] width 14 height 9
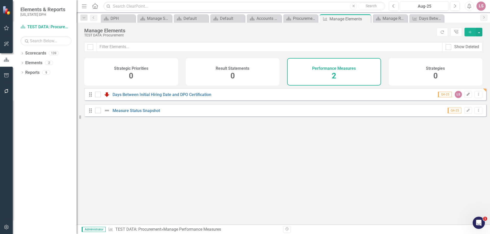
click at [466, 96] on icon "Edit" at bounding box center [468, 94] width 4 height 3
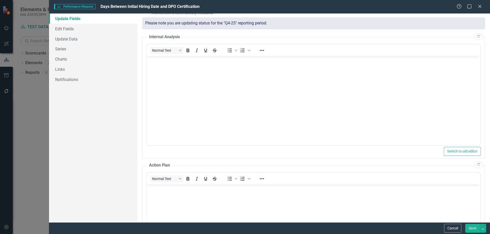
scroll to position [8, 0]
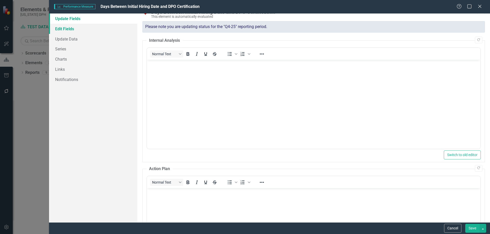
click at [57, 29] on link "Edit Fields" at bounding box center [93, 29] width 88 height 10
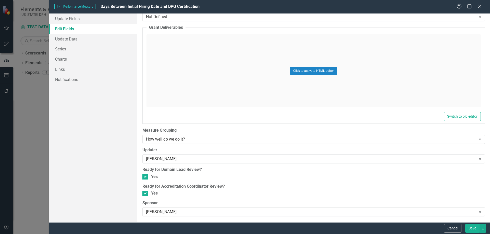
scroll to position [717, 0]
click at [469, 227] on button "Save" at bounding box center [472, 228] width 14 height 9
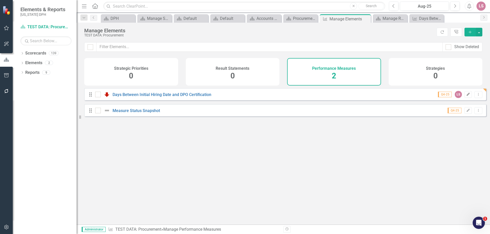
click at [466, 96] on icon "Edit" at bounding box center [468, 94] width 4 height 3
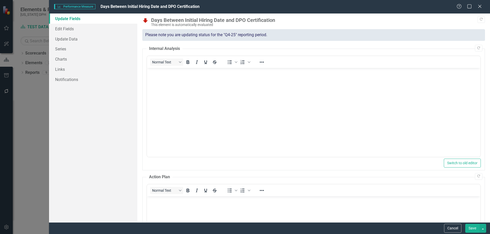
scroll to position [0, 0]
click at [63, 37] on link "Update Data" at bounding box center [93, 39] width 88 height 10
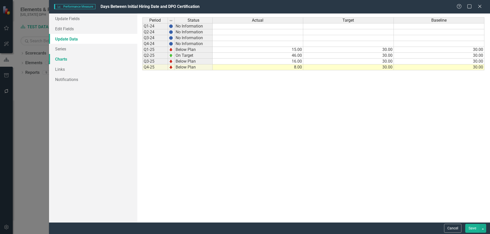
click at [62, 59] on link "Charts" at bounding box center [93, 59] width 88 height 10
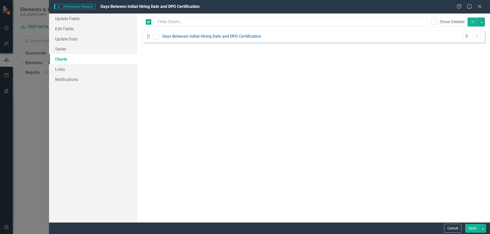
checkbox input "false"
click at [475, 36] on icon "Dropdown Menu" at bounding box center [476, 36] width 4 height 3
click at [460, 45] on link "Edit Edit Chart" at bounding box center [460, 44] width 40 height 9
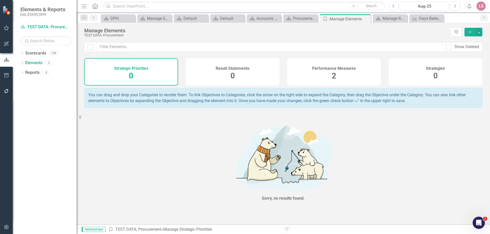
click at [332, 79] on span "2" at bounding box center [334, 75] width 4 height 9
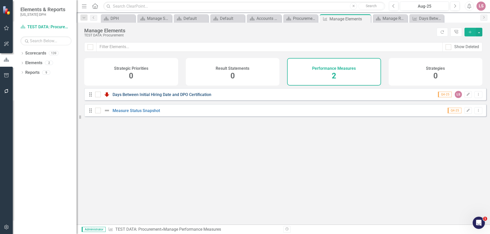
click at [169, 97] on link "Days Between Initial Hiring Date and DPO Certification" at bounding box center [161, 94] width 99 height 5
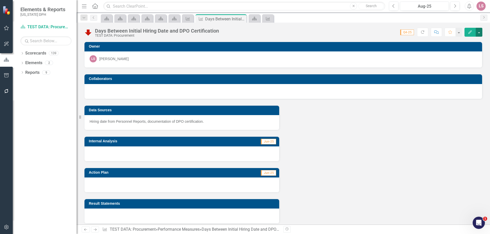
click at [479, 33] on button "button" at bounding box center [478, 32] width 7 height 9
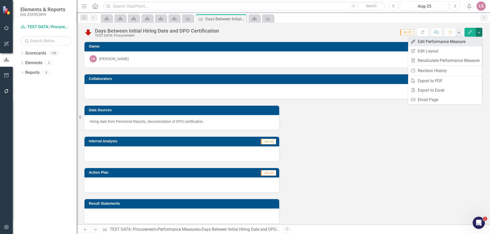
click at [442, 40] on link "Edit Edit Performance Measure" at bounding box center [445, 41] width 74 height 9
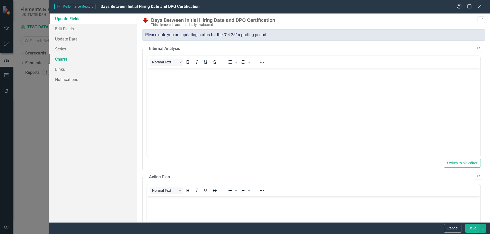
click at [61, 57] on link "Charts" at bounding box center [93, 59] width 88 height 10
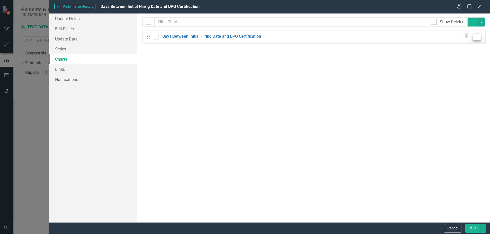
click at [476, 38] on button "Dropdown Menu" at bounding box center [477, 36] width 8 height 7
click at [453, 44] on link "Edit Edit Chart" at bounding box center [460, 44] width 40 height 9
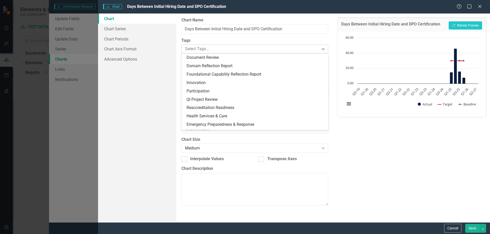
click at [325, 51] on icon "Expand" at bounding box center [322, 49] width 5 height 4
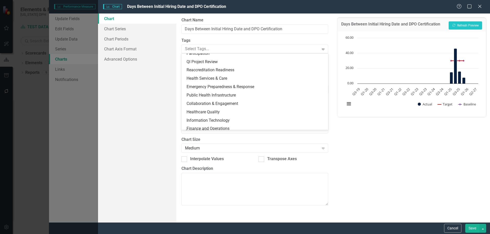
scroll to position [39, 0]
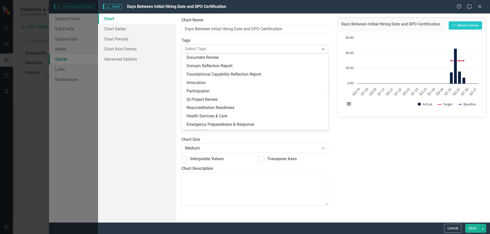
click at [323, 47] on icon "Expand" at bounding box center [322, 49] width 5 height 4
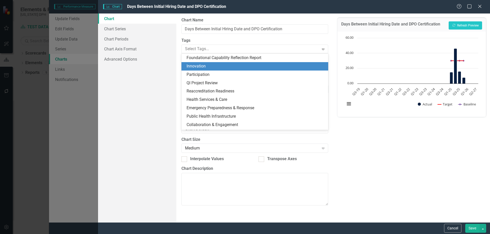
scroll to position [27, 0]
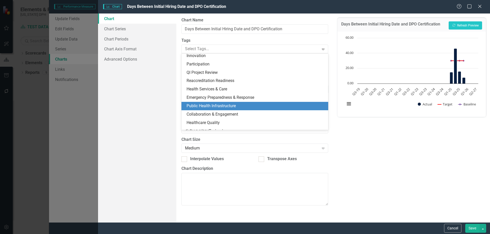
click at [262, 108] on div "Public Health Infrastructure" at bounding box center [255, 106] width 138 height 6
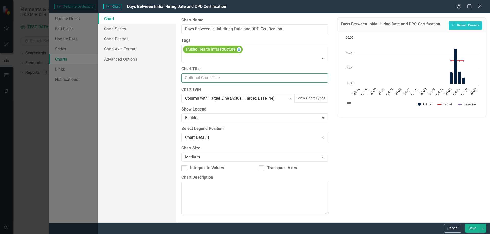
click at [199, 77] on input "Chart Title" at bounding box center [254, 77] width 146 height 9
type input "Days Between Initial Hire - DPO Certification"
click at [377, 152] on div "Days Between Initial Hiring Date and DPO Certification Recalculate Refresh Prev…" at bounding box center [411, 118] width 157 height 209
click at [311, 97] on button "View Chart Types" at bounding box center [311, 98] width 34 height 9
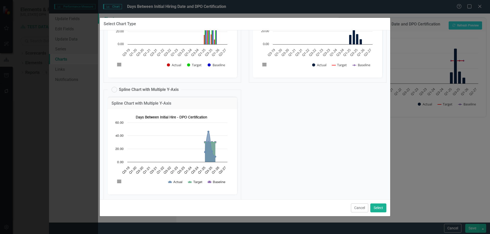
scroll to position [79, 0]
click at [377, 210] on button "Select" at bounding box center [378, 208] width 16 height 9
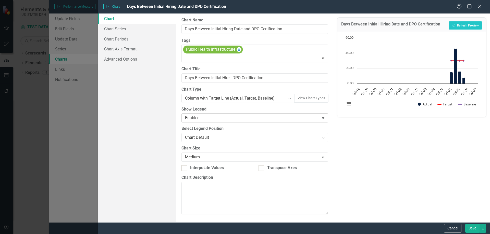
click at [323, 119] on icon at bounding box center [323, 119] width 3 height 2
click at [322, 118] on icon at bounding box center [323, 119] width 3 height 2
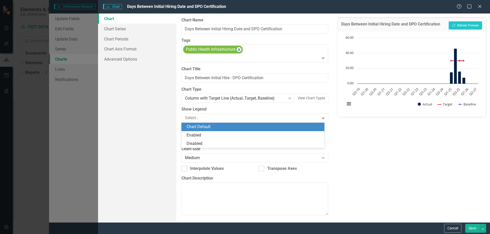
click at [215, 126] on div "Chart Default" at bounding box center [253, 127] width 134 height 6
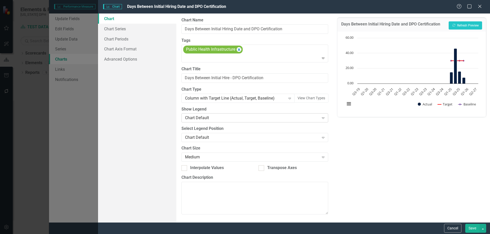
click at [324, 119] on icon "Expand" at bounding box center [322, 118] width 5 height 4
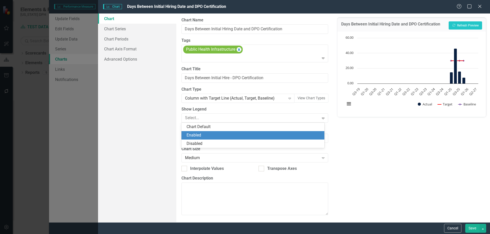
click at [230, 136] on div "Enabled" at bounding box center [253, 136] width 134 height 6
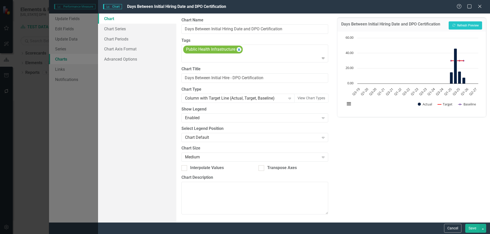
click at [339, 128] on div "Days Between Initial Hiring Date and DPO Certification Recalculate Refresh Prev…" at bounding box center [411, 118] width 157 height 209
click at [324, 117] on icon "Expand" at bounding box center [322, 118] width 5 height 4
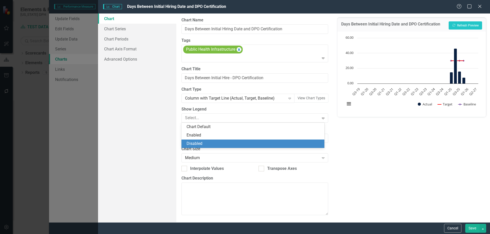
click at [230, 142] on div "Disabled" at bounding box center [253, 144] width 134 height 6
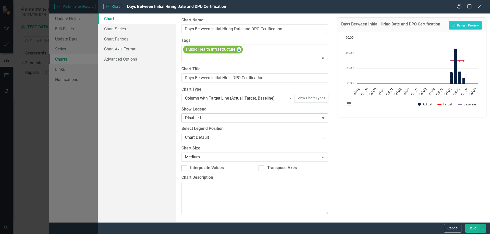
click at [325, 120] on div "Expand" at bounding box center [322, 118] width 9 height 8
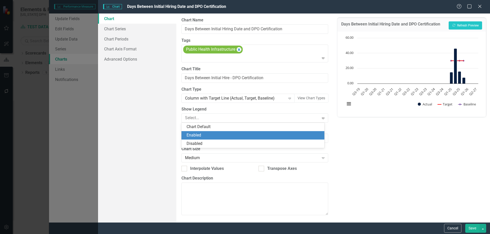
click at [283, 136] on div "Enabled" at bounding box center [253, 136] width 134 height 6
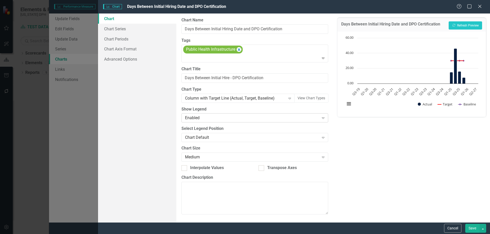
click at [324, 119] on icon "Expand" at bounding box center [322, 118] width 5 height 4
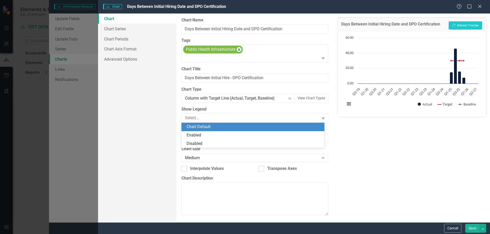
click at [284, 131] on div "Chart Default" at bounding box center [252, 127] width 143 height 8
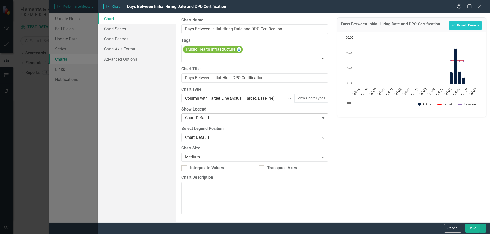
click at [325, 118] on icon "Expand" at bounding box center [322, 118] width 5 height 4
click at [258, 149] on label "Chart Size" at bounding box center [254, 149] width 146 height 6
click at [324, 118] on icon "Expand" at bounding box center [322, 118] width 5 height 4
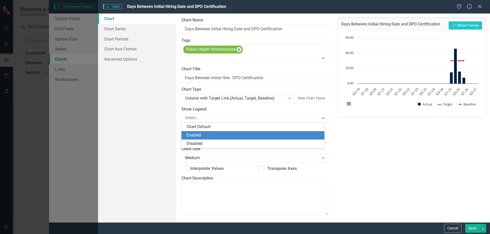
click at [263, 136] on div "Enabled" at bounding box center [253, 136] width 134 height 6
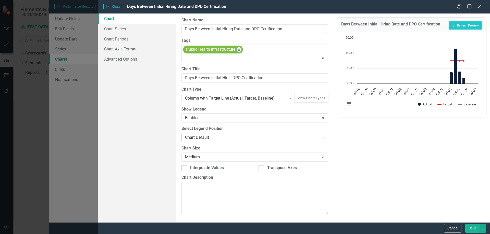
click at [323, 138] on icon "Expand" at bounding box center [322, 138] width 5 height 4
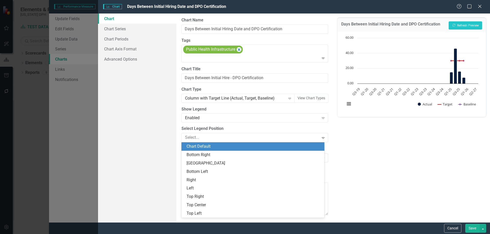
click at [231, 145] on div "Chart Default" at bounding box center [253, 147] width 134 height 6
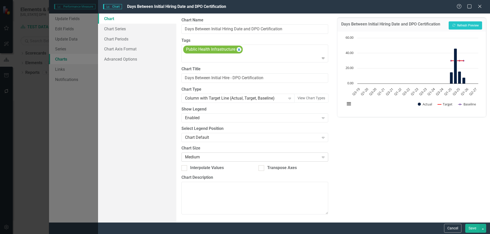
click at [323, 157] on icon "Expand" at bounding box center [322, 157] width 5 height 4
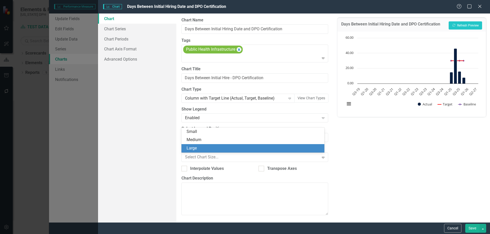
click at [275, 151] on div "Large" at bounding box center [253, 149] width 134 height 6
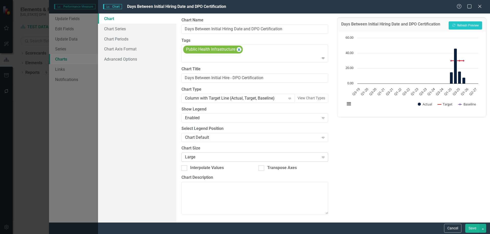
click at [322, 157] on icon at bounding box center [323, 158] width 3 height 2
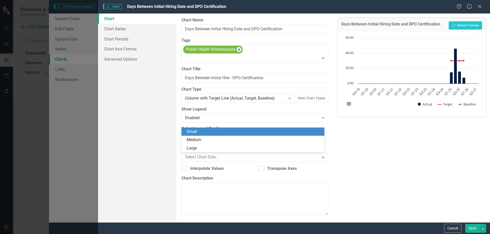
click at [270, 130] on div "Small" at bounding box center [253, 132] width 134 height 6
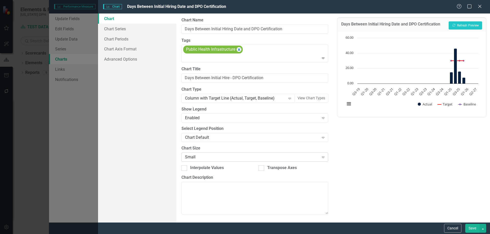
click at [322, 157] on icon "Expand" at bounding box center [322, 157] width 5 height 4
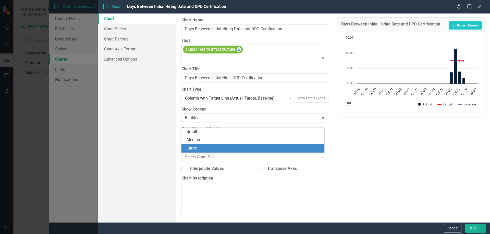
click at [320, 148] on div "Large" at bounding box center [253, 149] width 134 height 6
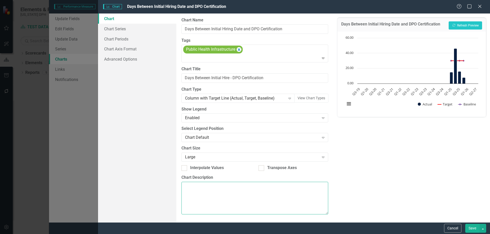
click at [185, 188] on textarea "Chart Description" at bounding box center [254, 198] width 146 height 33
type textarea "Number of days to acquire DPO certification by quarter."
click at [468, 229] on button "Save" at bounding box center [472, 228] width 14 height 9
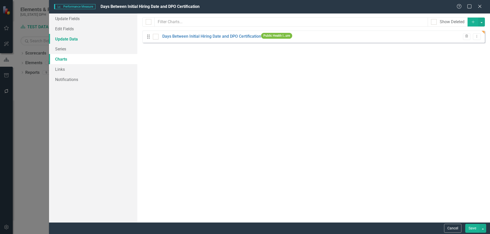
click at [65, 39] on link "Update Data" at bounding box center [93, 39] width 88 height 10
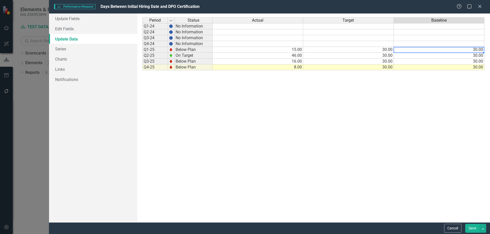
click at [470, 49] on td "30.00" at bounding box center [438, 50] width 91 height 6
click at [465, 56] on td "30.00" at bounding box center [438, 56] width 91 height 6
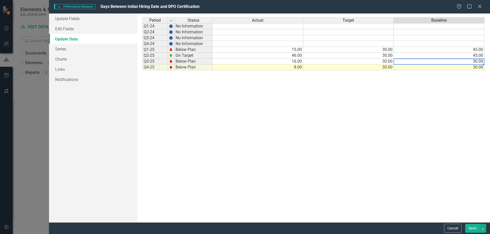
click at [464, 60] on td "30.00" at bounding box center [438, 62] width 91 height 6
click at [469, 69] on td "30.00" at bounding box center [438, 68] width 91 height 6
type textarea "45"
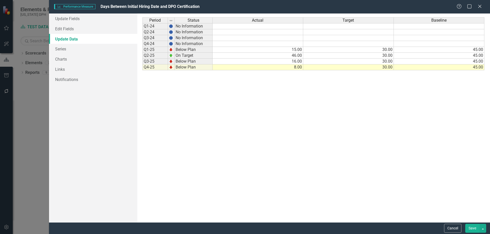
click at [370, 103] on div "Period Status Actual Target Baseline Q1-24 No Information Q2-24 No Information …" at bounding box center [313, 117] width 342 height 201
click at [473, 228] on button "Save" at bounding box center [472, 228] width 14 height 9
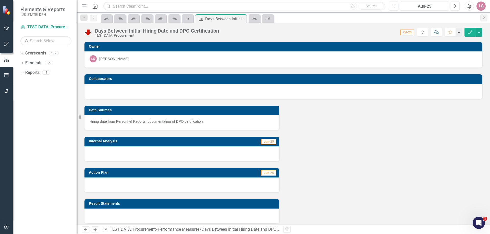
click at [409, 32] on span "Q4-25" at bounding box center [407, 33] width 14 height 6
click at [480, 33] on button "button" at bounding box center [478, 32] width 7 height 9
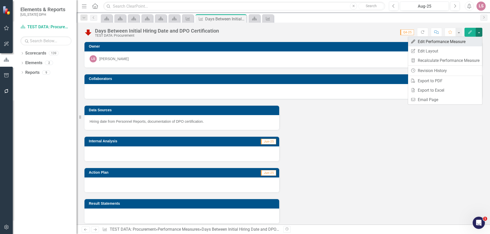
click at [429, 41] on link "Edit Edit Performance Measure" at bounding box center [445, 41] width 74 height 9
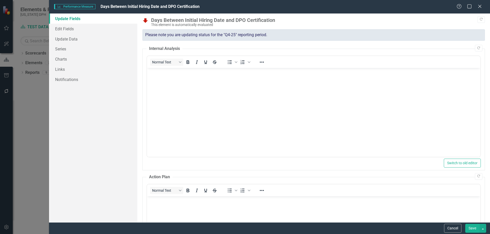
scroll to position [0, 0]
click at [62, 57] on link "Charts" at bounding box center [93, 59] width 88 height 10
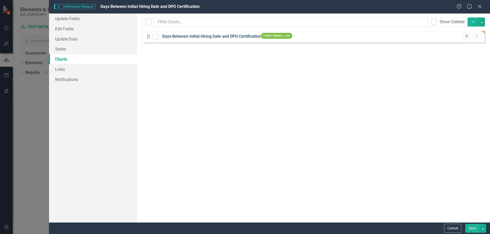
click at [193, 36] on link "Days Between Initial Hiring Date and DPO Certification" at bounding box center [211, 37] width 99 height 6
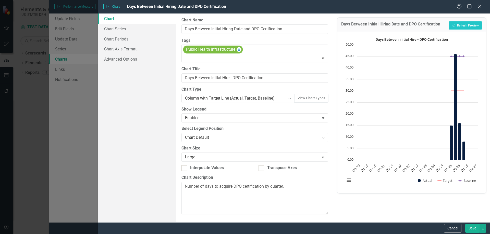
click at [471, 228] on button "Save" at bounding box center [472, 228] width 14 height 9
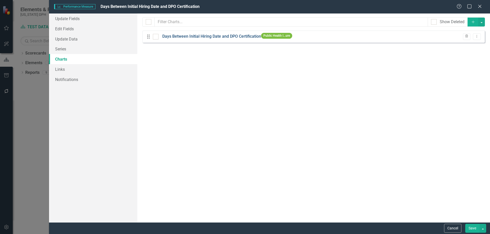
click at [235, 34] on link "Days Between Initial Hiring Date and DPO Certification" at bounding box center [211, 37] width 99 height 6
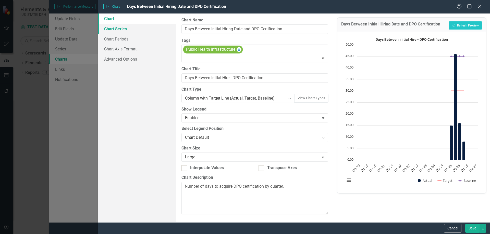
click at [116, 29] on link "Chart Series" at bounding box center [137, 29] width 78 height 10
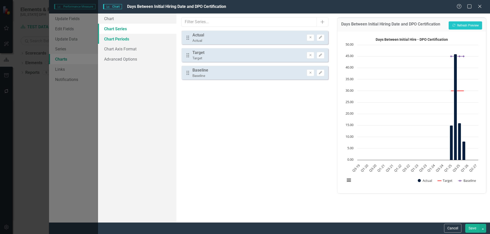
click at [112, 36] on link "Chart Periods" at bounding box center [137, 39] width 78 height 10
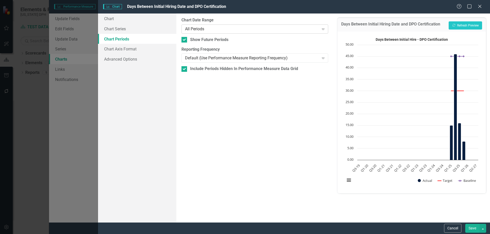
click at [324, 29] on icon at bounding box center [323, 30] width 3 height 2
click at [324, 28] on icon "Expand" at bounding box center [322, 29] width 5 height 4
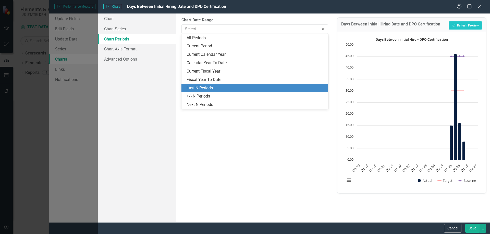
click at [296, 86] on div "Last N Periods" at bounding box center [255, 88] width 138 height 6
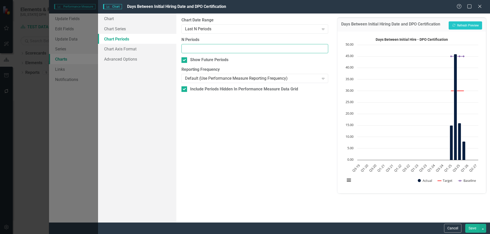
click at [302, 44] on input "N Periods" at bounding box center [254, 48] width 146 height 9
click at [323, 50] on input "-2" at bounding box center [254, 48] width 146 height 9
click at [323, 50] on input "-5" at bounding box center [254, 48] width 146 height 9
click at [323, 47] on input "-3" at bounding box center [254, 48] width 146 height 9
click at [323, 47] on input "-2" at bounding box center [254, 48] width 146 height 9
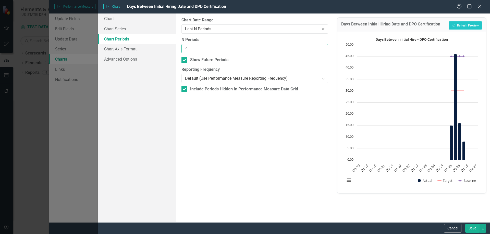
click at [323, 47] on input "-1" at bounding box center [254, 48] width 146 height 9
click at [323, 47] on input "0" at bounding box center [254, 48] width 146 height 9
click at [323, 47] on input "1" at bounding box center [254, 48] width 146 height 9
click at [323, 47] on input "2" at bounding box center [254, 48] width 146 height 9
click at [323, 47] on input "3" at bounding box center [254, 48] width 146 height 9
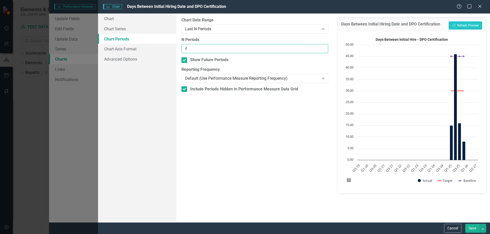
click at [323, 47] on input "4" at bounding box center [254, 48] width 146 height 9
click at [323, 47] on input "5" at bounding box center [254, 48] width 146 height 9
type input "6"
click at [323, 47] on input "6" at bounding box center [254, 48] width 146 height 9
click at [470, 229] on button "Save" at bounding box center [472, 228] width 14 height 9
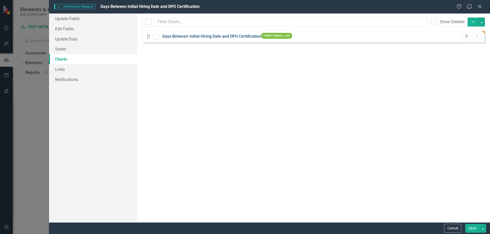
click at [222, 35] on link "Days Between Initial Hiring Date and DPO Certification" at bounding box center [211, 37] width 99 height 6
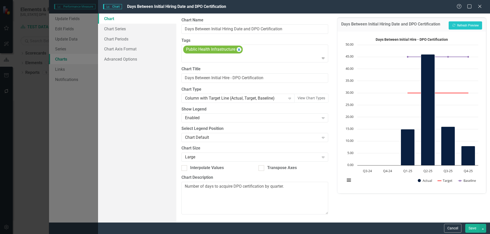
click at [469, 228] on button "Save" at bounding box center [472, 228] width 14 height 9
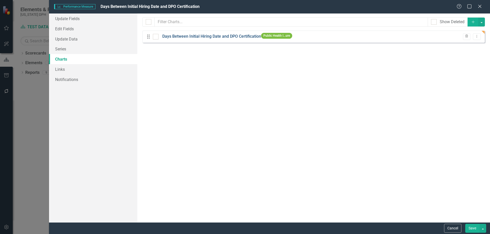
click at [246, 35] on link "Days Between Initial Hiring Date and DPO Certification" at bounding box center [211, 37] width 99 height 6
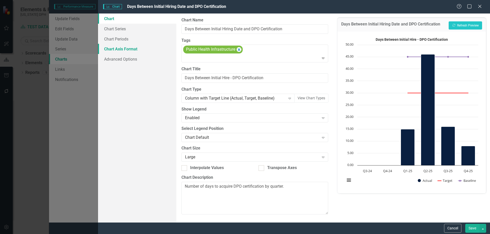
click at [111, 49] on link "Chart Axis Format" at bounding box center [137, 49] width 78 height 10
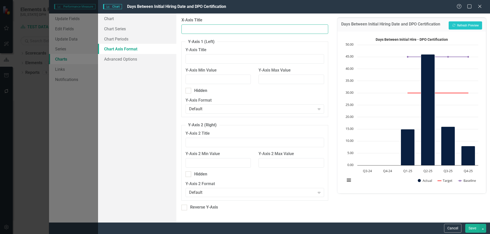
click at [198, 30] on input "X-Axis Title" at bounding box center [254, 28] width 146 height 9
type input "Quarter"
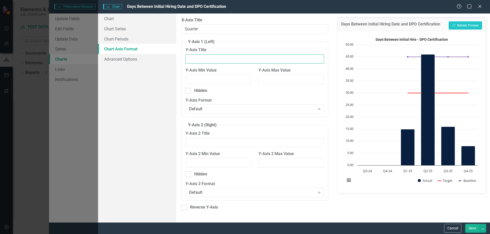
click at [196, 60] on input "Y-Axis Title" at bounding box center [254, 58] width 138 height 9
type input "Days"
click at [320, 111] on icon "Expand" at bounding box center [318, 109] width 5 height 4
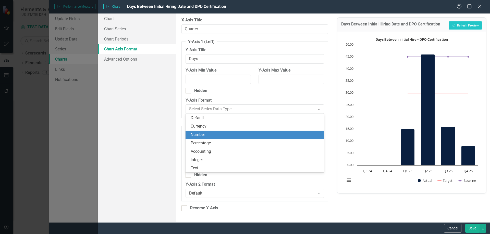
click at [312, 134] on div "Number" at bounding box center [255, 135] width 130 height 6
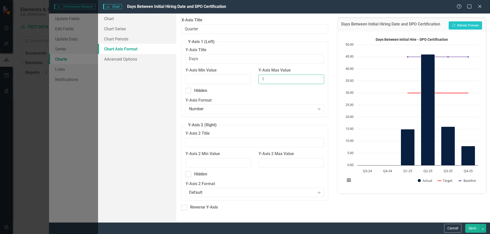
click at [318, 79] on input "1" at bounding box center [290, 79] width 65 height 9
click at [319, 81] on input "-1" at bounding box center [290, 79] width 65 height 9
click at [319, 79] on input "0" at bounding box center [290, 79] width 65 height 9
click at [328, 69] on fieldset "Y-Axis 1 (Left) Y-Axis Title Days Y-Axis Min Value Y-Axis Max Value 0 Hidden Y-…" at bounding box center [254, 78] width 146 height 79
click at [261, 78] on input "0" at bounding box center [290, 79] width 65 height 9
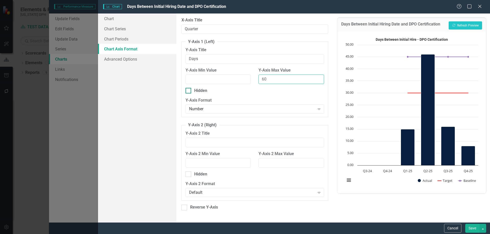
type input "60"
click at [318, 91] on div "Hidden" at bounding box center [254, 91] width 138 height 6
click at [189, 91] on input "Hidden" at bounding box center [186, 89] width 3 height 3
click at [188, 90] on input "Hidden" at bounding box center [186, 89] width 3 height 3
checkbox input "false"
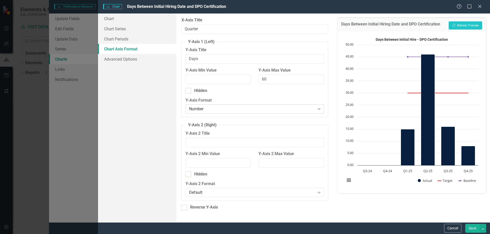
click at [320, 110] on icon "Expand" at bounding box center [318, 109] width 5 height 4
click at [472, 227] on button "Save" at bounding box center [472, 228] width 14 height 9
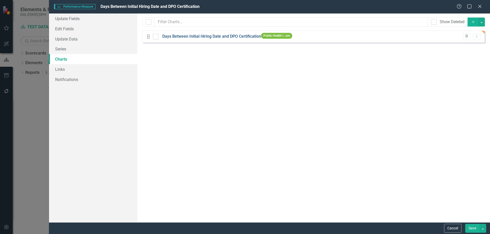
click at [221, 36] on link "Days Between Initial Hiring Date and DPO Certification" at bounding box center [211, 37] width 99 height 6
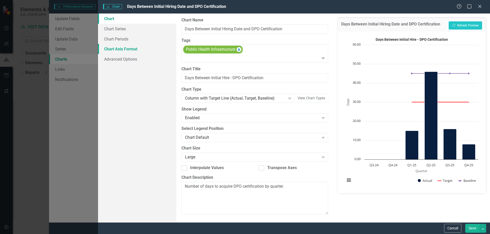
click at [117, 49] on link "Chart Axis Format" at bounding box center [137, 49] width 78 height 10
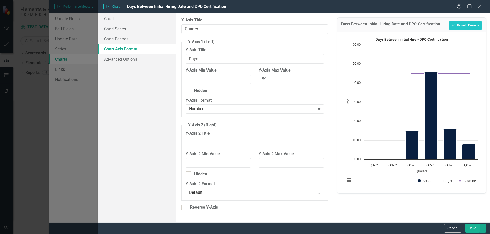
click at [319, 81] on input "59" at bounding box center [290, 79] width 65 height 9
click at [319, 81] on input "58" at bounding box center [290, 79] width 65 height 9
click at [319, 81] on input "57" at bounding box center [290, 79] width 65 height 9
click at [319, 81] on input "56" at bounding box center [290, 79] width 65 height 9
click at [319, 81] on input "55" at bounding box center [290, 79] width 65 height 9
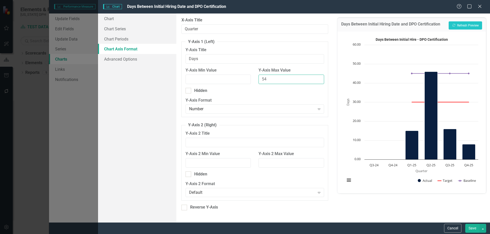
click at [319, 81] on input "54" at bounding box center [290, 79] width 65 height 9
click at [319, 81] on input "53" at bounding box center [290, 79] width 65 height 9
click at [319, 81] on input "52" at bounding box center [290, 79] width 65 height 9
click at [319, 81] on input "51" at bounding box center [290, 79] width 65 height 9
type input "50"
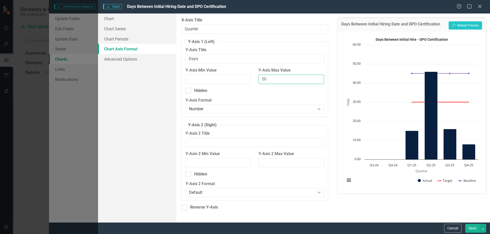
click at [319, 81] on input "50" at bounding box center [290, 79] width 65 height 9
click at [467, 227] on button "Save" at bounding box center [472, 228] width 14 height 9
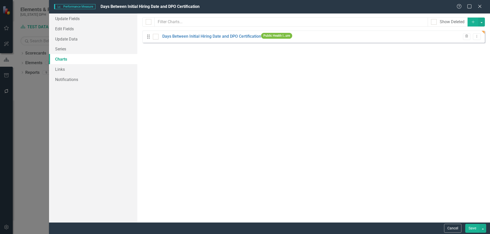
click at [468, 226] on button "Save" at bounding box center [472, 228] width 14 height 9
